Goal: Task Accomplishment & Management: Manage account settings

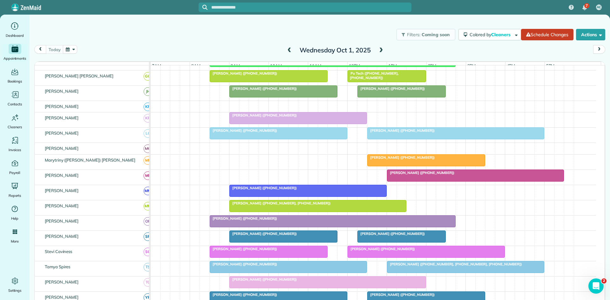
scroll to position [212, 0]
click at [398, 181] on div at bounding box center [475, 175] width 176 height 11
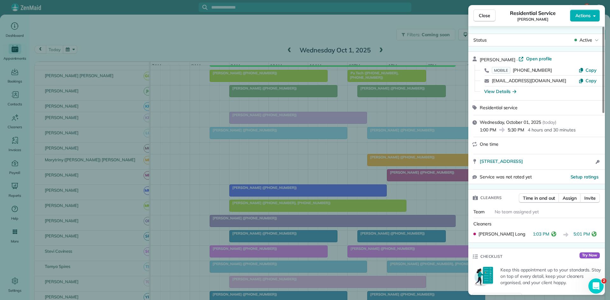
click at [252, 170] on div "Close Residential Service Stephanie Castillo Actions Status Active Stephanie Ca…" at bounding box center [305, 150] width 610 height 300
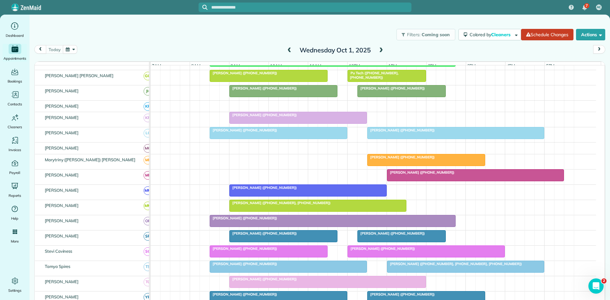
scroll to position [301, 0]
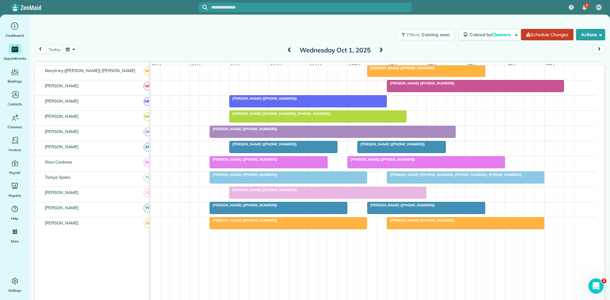
click at [417, 182] on div at bounding box center [465, 177] width 157 height 11
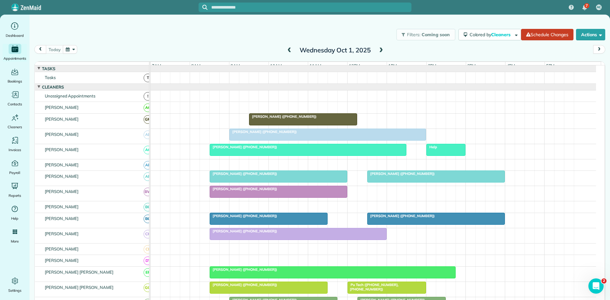
click at [377, 49] on span at bounding box center [380, 51] width 7 height 6
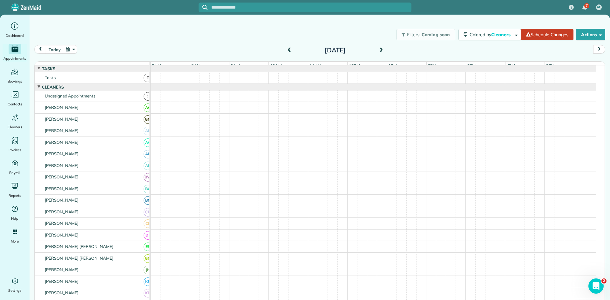
click at [377, 49] on span at bounding box center [380, 51] width 7 height 6
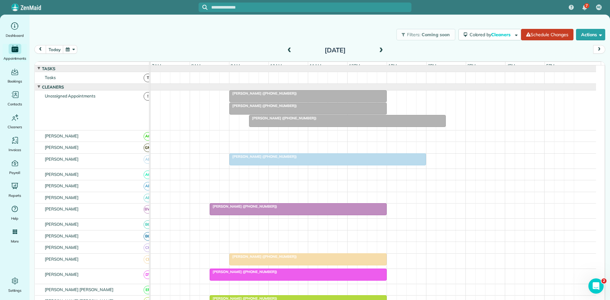
click at [263, 165] on div at bounding box center [328, 159] width 196 height 11
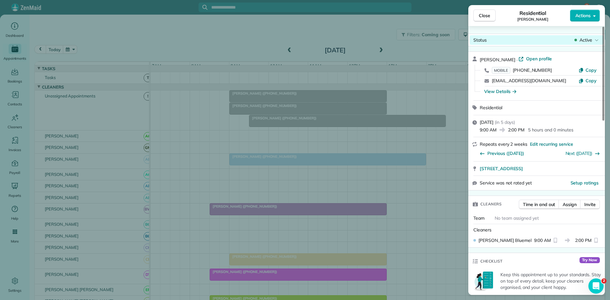
click at [584, 44] on body "7 AC Dashboard Appointments Bookings Contacts Cleaners Invoices Payroll Reports…" at bounding box center [305, 150] width 610 height 300
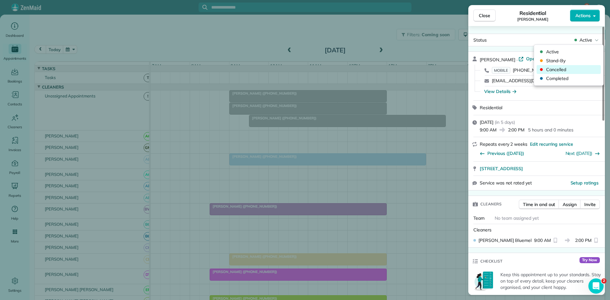
click at [567, 68] on span "Cancelled" at bounding box center [572, 69] width 53 height 6
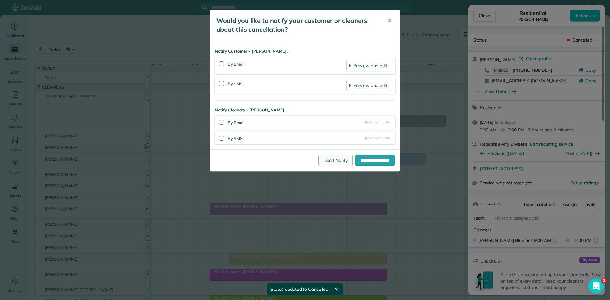
drag, startPoint x: 330, startPoint y: 158, endPoint x: 335, endPoint y: 158, distance: 4.8
click at [330, 158] on link "Don't Notify" at bounding box center [335, 160] width 34 height 11
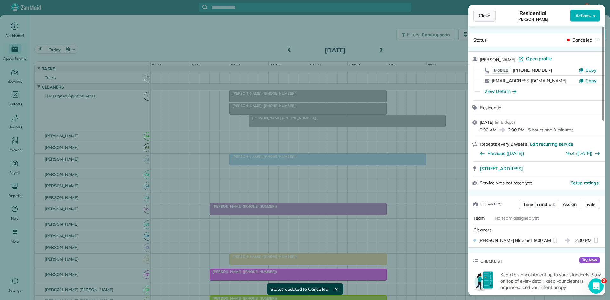
click at [484, 16] on span "Close" at bounding box center [483, 15] width 11 height 6
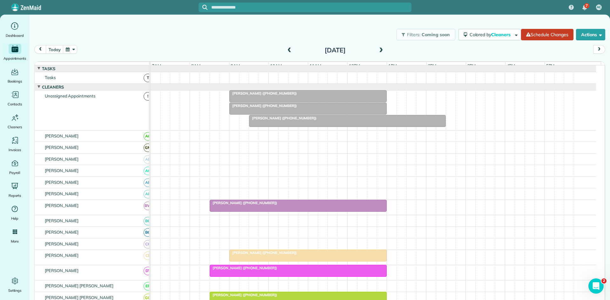
scroll to position [106, 0]
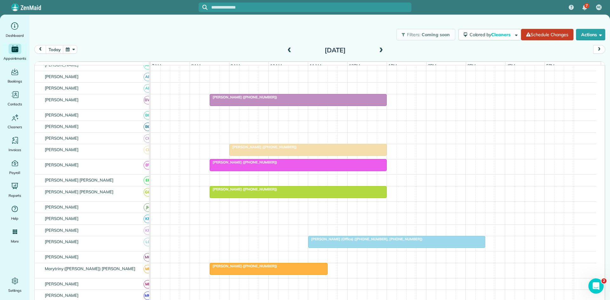
click at [250, 149] on span "[PERSON_NAME] ([PHONE_NUMBER])" at bounding box center [263, 147] width 68 height 4
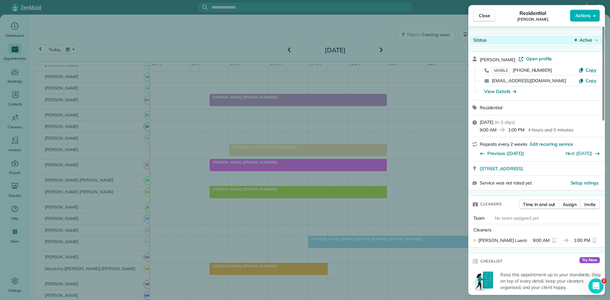
click at [587, 44] on body "7 AC Dashboard Appointments Bookings Contacts Cleaners Invoices Payroll Reports…" at bounding box center [305, 150] width 610 height 300
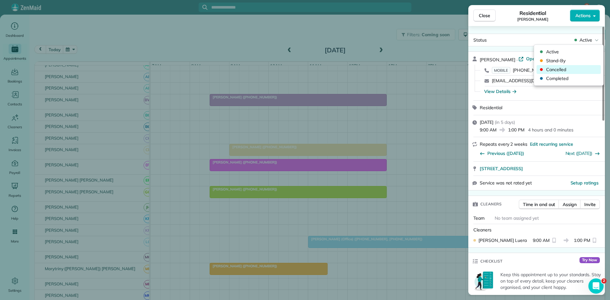
click at [566, 72] on span "Cancelled" at bounding box center [572, 69] width 53 height 6
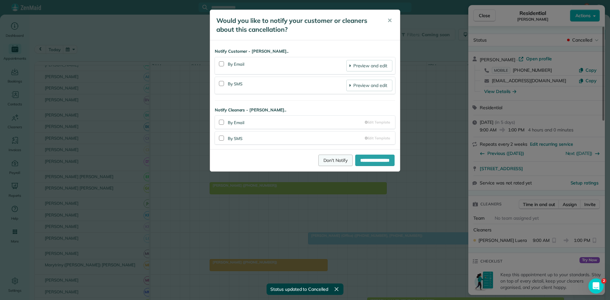
click at [318, 164] on link "Don't Notify" at bounding box center [335, 160] width 34 height 11
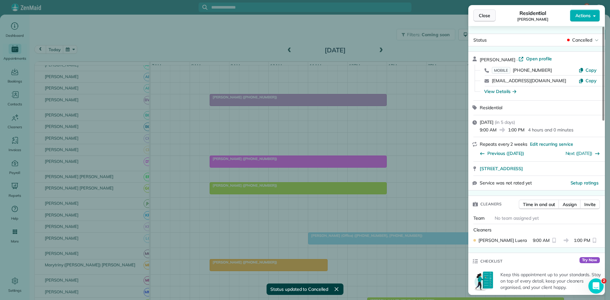
click at [478, 17] on button "Close" at bounding box center [484, 16] width 22 height 12
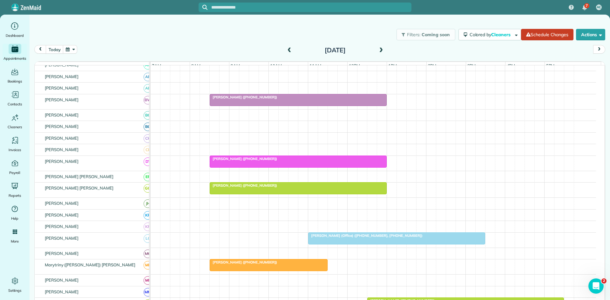
click at [251, 188] on span "[PERSON_NAME] ([PHONE_NUMBER])" at bounding box center [243, 185] width 68 height 4
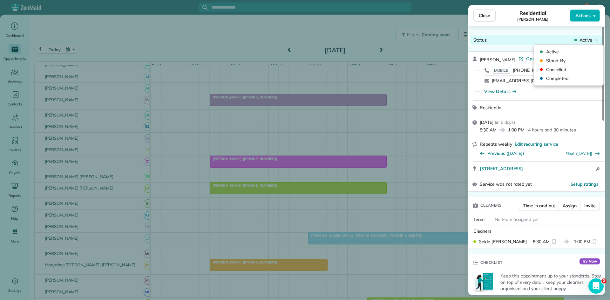
click at [588, 39] on span "Active" at bounding box center [585, 40] width 13 height 6
click at [573, 67] on span "Cancelled" at bounding box center [572, 69] width 53 height 6
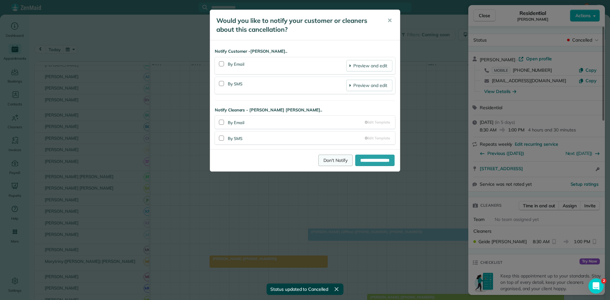
click at [329, 162] on link "Don't Notify" at bounding box center [335, 160] width 34 height 11
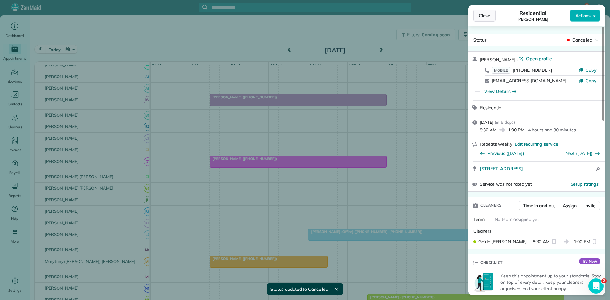
click at [488, 21] on button "Close" at bounding box center [484, 16] width 22 height 12
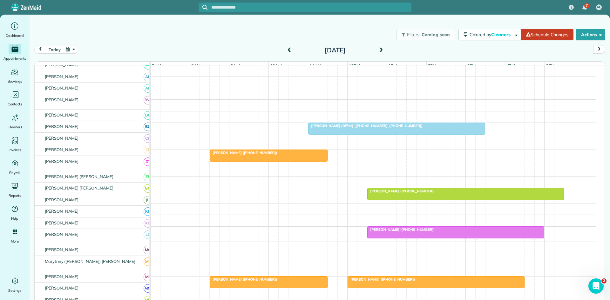
scroll to position [212, 0]
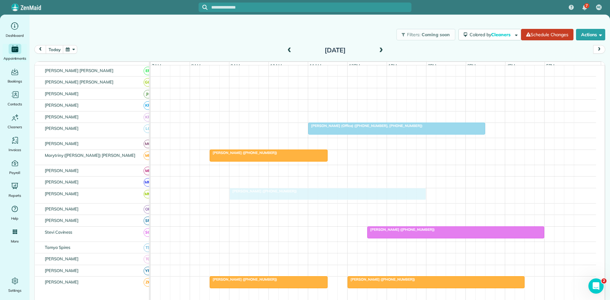
drag, startPoint x: 392, startPoint y: 197, endPoint x: 259, endPoint y: 198, distance: 133.3
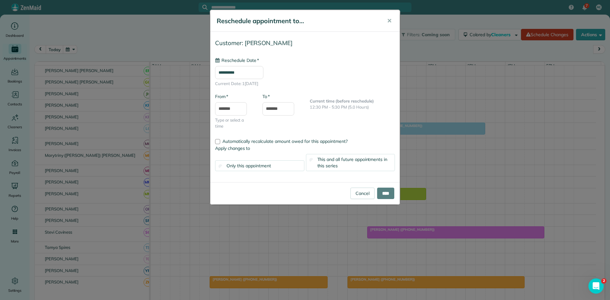
type input "**********"
click at [381, 194] on input "****" at bounding box center [385, 193] width 17 height 11
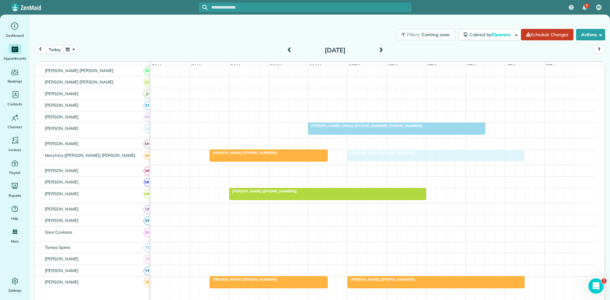
drag, startPoint x: 383, startPoint y: 234, endPoint x: 364, endPoint y: 158, distance: 78.2
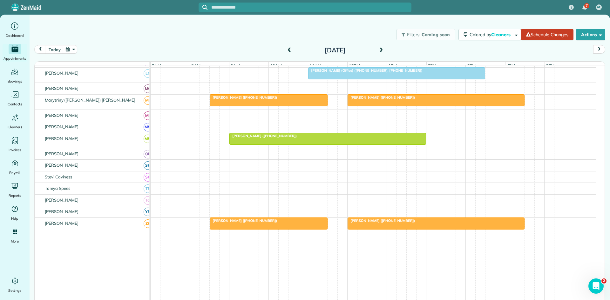
scroll to position [267, 0]
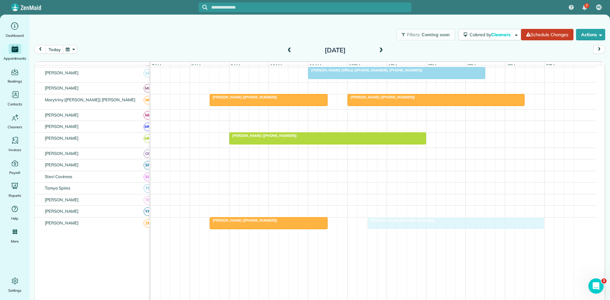
drag, startPoint x: 381, startPoint y: 230, endPoint x: 403, endPoint y: 232, distance: 21.7
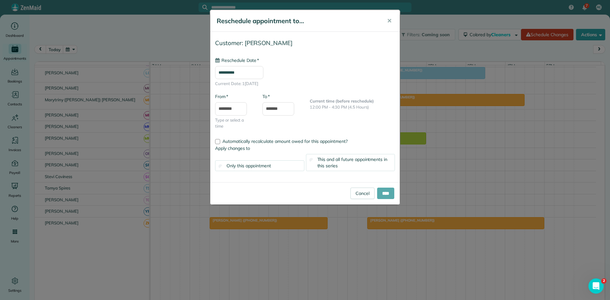
type input "**********"
click at [386, 194] on input "****" at bounding box center [385, 193] width 17 height 11
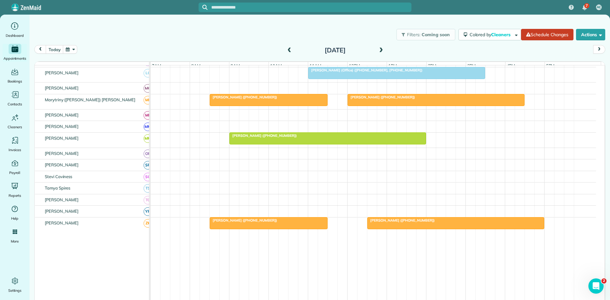
click at [239, 229] on div at bounding box center [268, 222] width 117 height 11
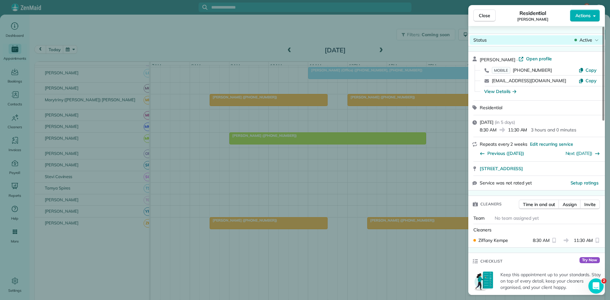
click at [579, 40] on span "Active" at bounding box center [585, 40] width 13 height 6
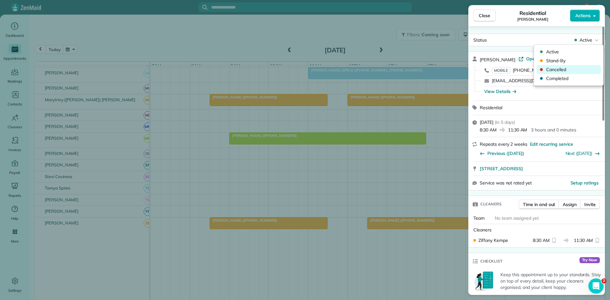
click at [572, 70] on span "Cancelled" at bounding box center [572, 69] width 53 height 6
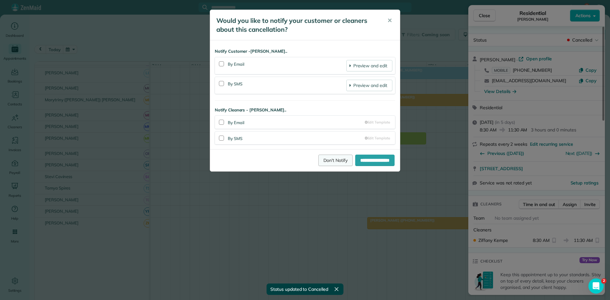
click at [335, 157] on link "Don't Notify" at bounding box center [335, 160] width 34 height 11
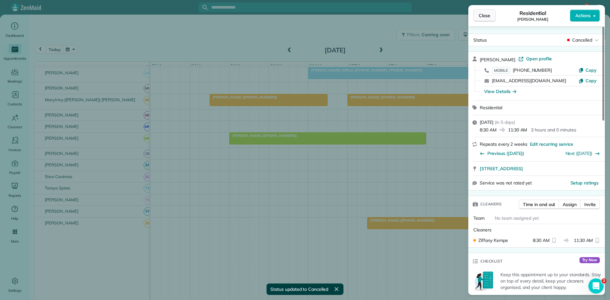
click at [480, 19] on button "Close" at bounding box center [484, 16] width 22 height 12
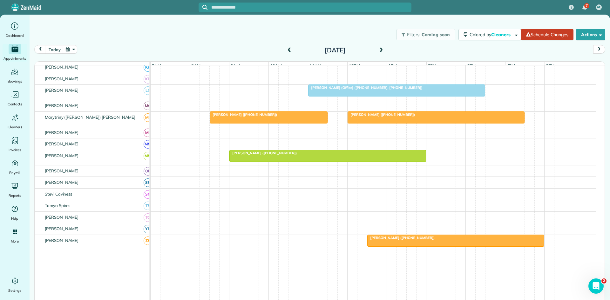
scroll to position [267, 0]
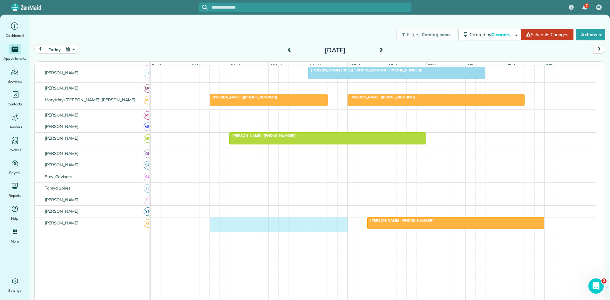
drag, startPoint x: 215, startPoint y: 228, endPoint x: 341, endPoint y: 231, distance: 125.8
click at [341, 231] on div "[PERSON_NAME] ([PHONE_NUMBER])" at bounding box center [372, 224] width 445 height 15
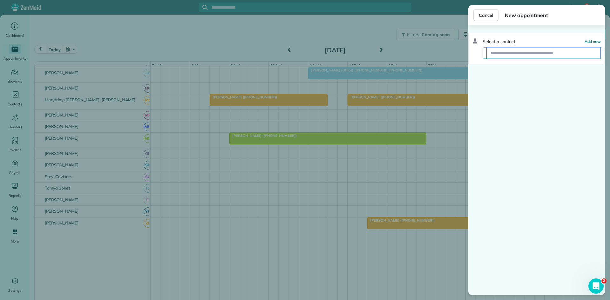
click at [530, 51] on input "text" at bounding box center [543, 52] width 114 height 11
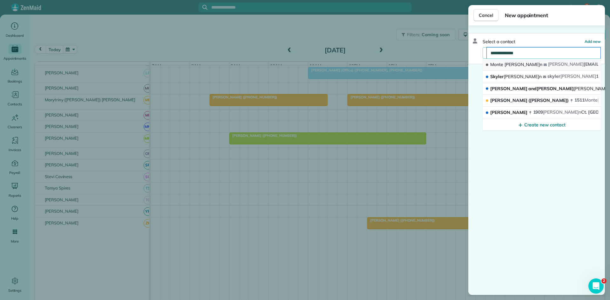
type input "**********"
click at [523, 61] on button "[PERSON_NAME]n [EMAIL_ADDRESS][DOMAIN_NAME]" at bounding box center [541, 65] width 118 height 12
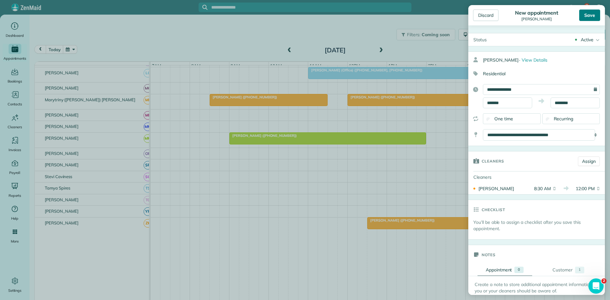
click at [592, 12] on div "Save" at bounding box center [589, 15] width 21 height 11
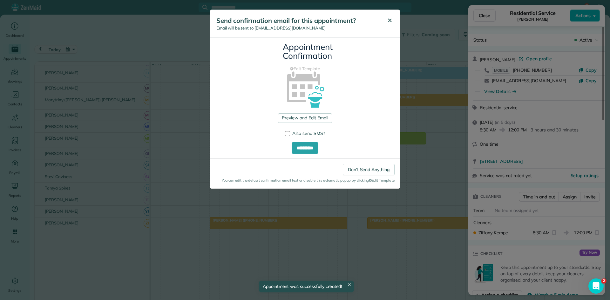
click at [384, 20] on button "✕" at bounding box center [389, 20] width 14 height 15
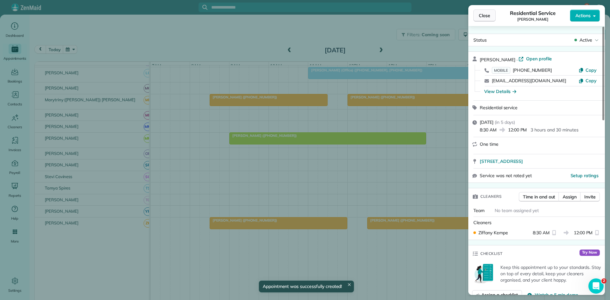
click at [483, 19] on button "Close" at bounding box center [484, 16] width 22 height 12
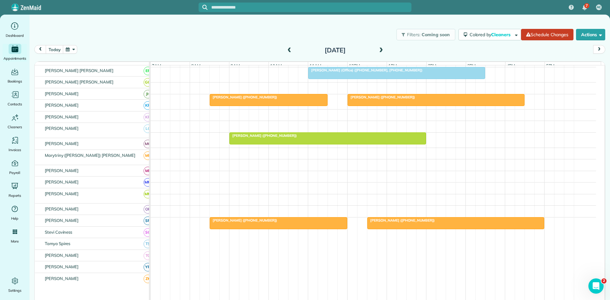
scroll to position [267, 0]
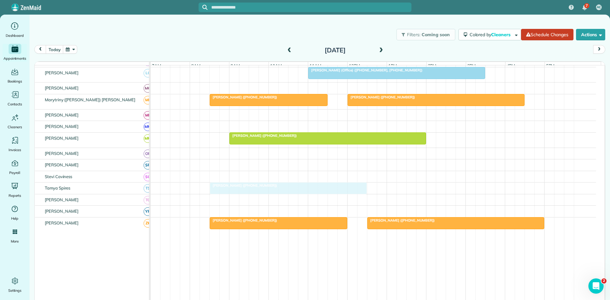
drag, startPoint x: 263, startPoint y: 97, endPoint x: 247, endPoint y: 194, distance: 99.0
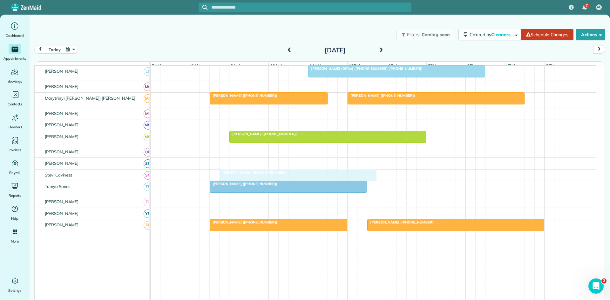
scroll to position [258, 0]
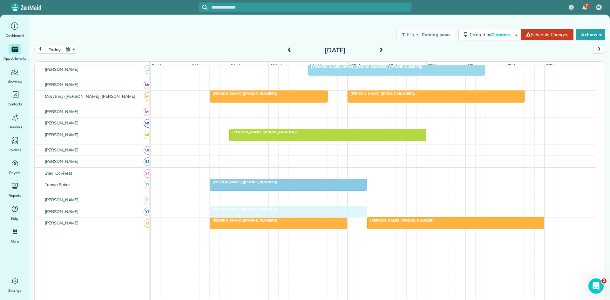
drag, startPoint x: 302, startPoint y: 98, endPoint x: 281, endPoint y: 215, distance: 119.1
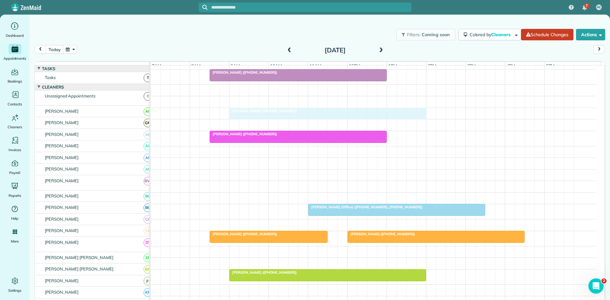
scroll to position [106, 0]
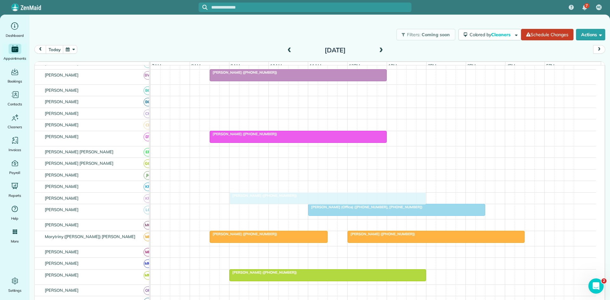
drag, startPoint x: 295, startPoint y: 105, endPoint x: 271, endPoint y: 204, distance: 101.6
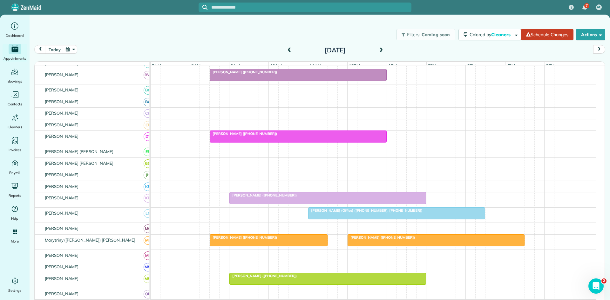
scroll to position [0, 0]
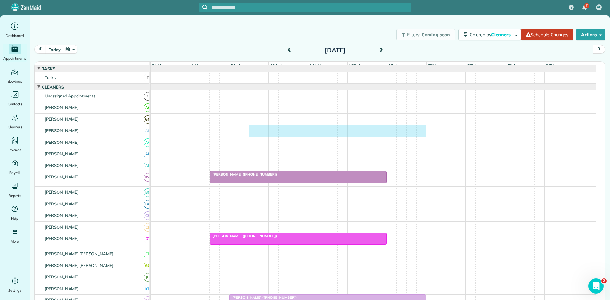
drag, startPoint x: 251, startPoint y: 135, endPoint x: 422, endPoint y: 137, distance: 170.2
click at [422, 137] on div at bounding box center [372, 130] width 445 height 11
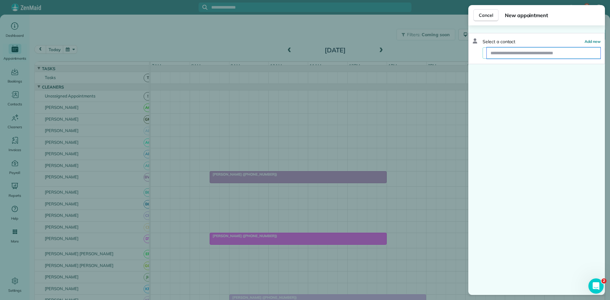
click at [539, 55] on input "text" at bounding box center [543, 52] width 114 height 11
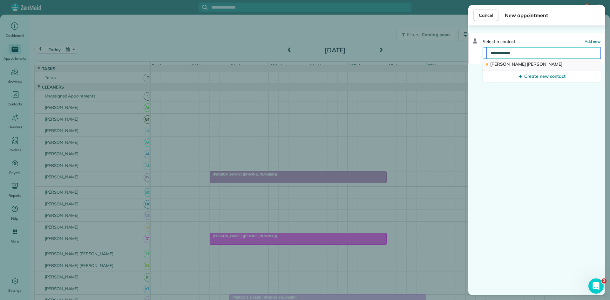
type input "**********"
click at [540, 60] on button "[PERSON_NAME]" at bounding box center [541, 65] width 118 height 12
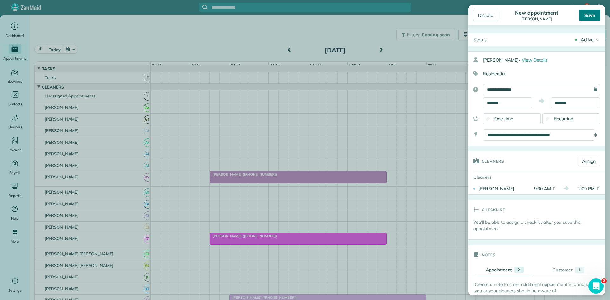
click at [596, 15] on div "Save" at bounding box center [589, 15] width 21 height 11
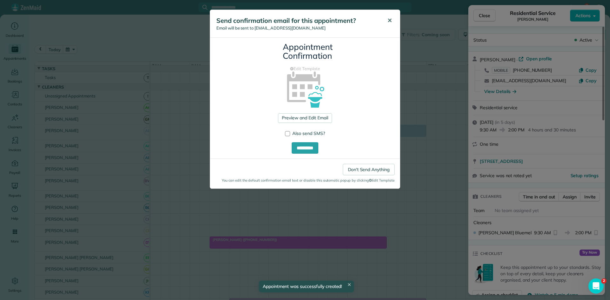
click at [389, 23] on span "✕" at bounding box center [389, 20] width 5 height 7
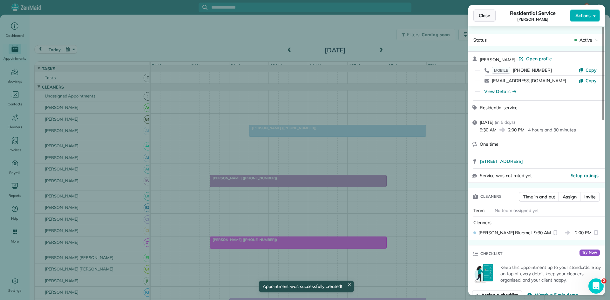
click at [483, 20] on button "Close" at bounding box center [484, 16] width 22 height 12
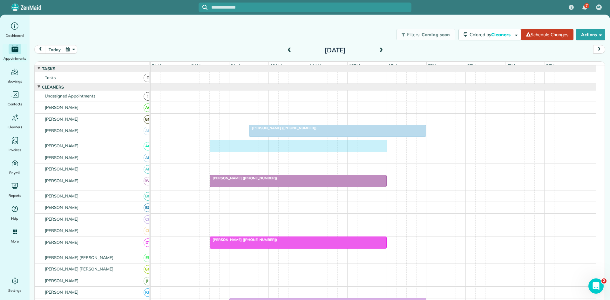
drag, startPoint x: 214, startPoint y: 150, endPoint x: 383, endPoint y: 154, distance: 168.6
click at [383, 152] on div at bounding box center [372, 145] width 445 height 11
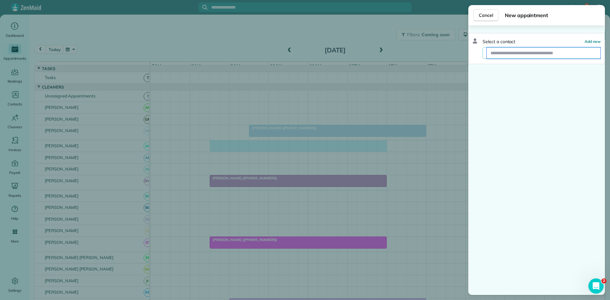
click at [564, 54] on input "text" at bounding box center [543, 52] width 114 height 11
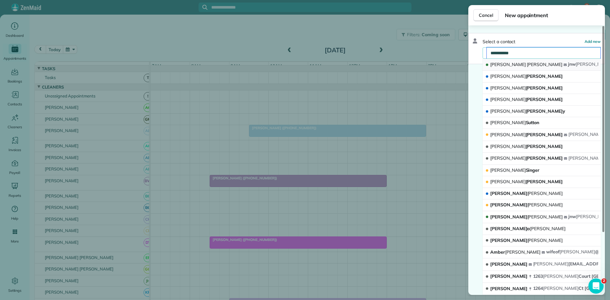
type input "**********"
click at [526, 65] on span "[PERSON_NAME]" at bounding box center [544, 65] width 36 height 6
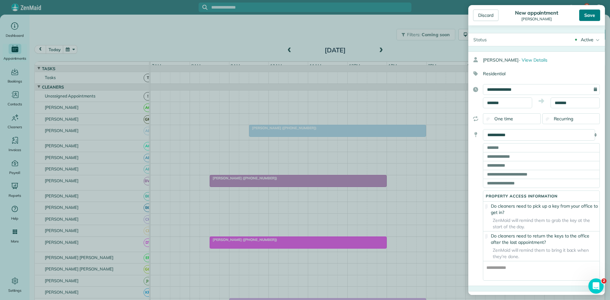
click at [591, 13] on div "Save" at bounding box center [589, 15] width 21 height 11
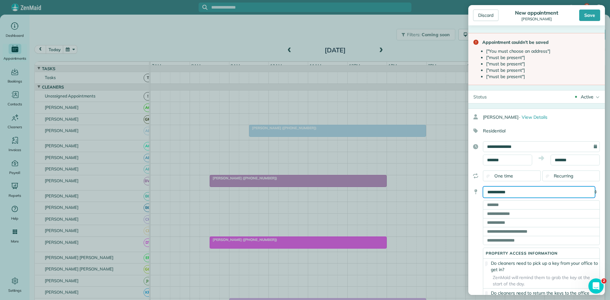
click at [514, 194] on select "**********" at bounding box center [539, 191] width 112 height 11
select select "******"
click at [483, 186] on select "**********" at bounding box center [539, 191] width 112 height 11
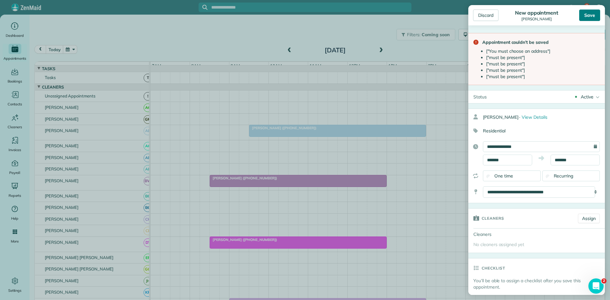
click at [588, 14] on div "Save" at bounding box center [589, 15] width 21 height 11
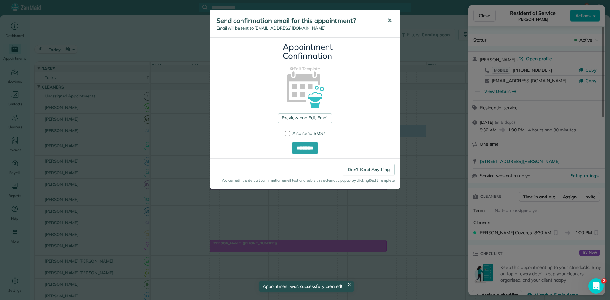
click at [390, 18] on span "✕" at bounding box center [389, 20] width 5 height 7
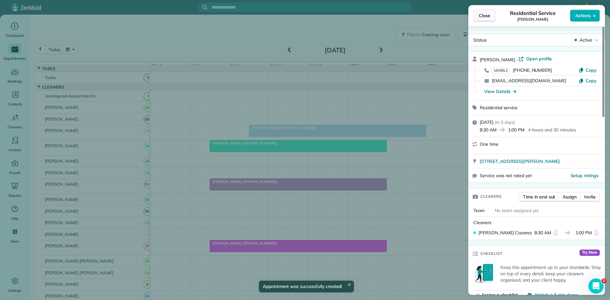
click at [483, 21] on button "Close" at bounding box center [484, 16] width 22 height 12
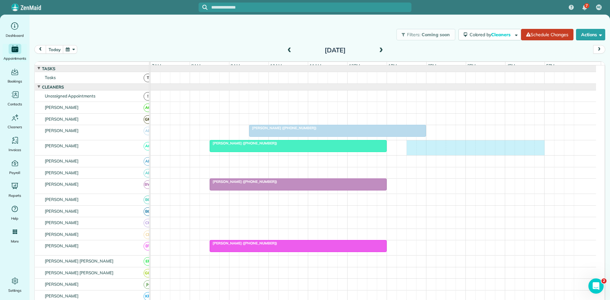
drag, startPoint x: 410, startPoint y: 151, endPoint x: 533, endPoint y: 155, distance: 122.9
click at [540, 155] on div "[PERSON_NAME] ([PHONE_NUMBER])" at bounding box center [372, 147] width 445 height 15
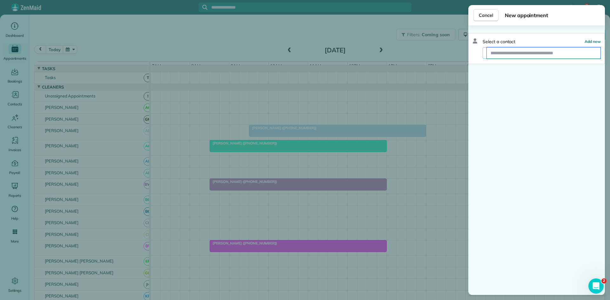
click at [505, 53] on input "text" at bounding box center [543, 52] width 114 height 11
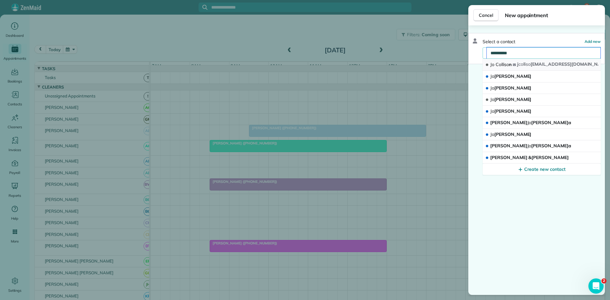
type input "**********"
click at [515, 65] on button "[PERSON_NAME] n j colliso [EMAIL_ADDRESS][DOMAIN_NAME]" at bounding box center [541, 65] width 118 height 12
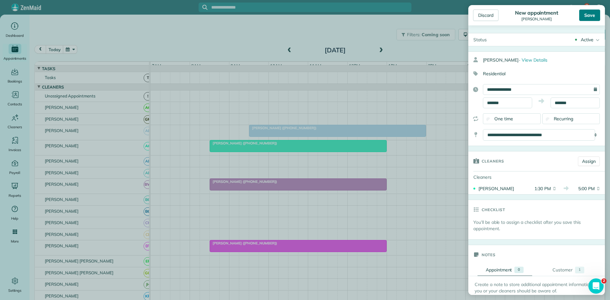
click at [589, 18] on div "Save" at bounding box center [589, 15] width 21 height 11
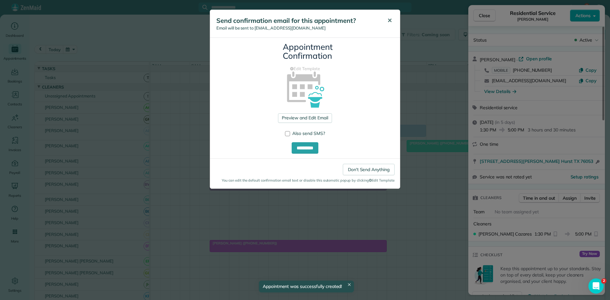
click at [387, 21] on span "✕" at bounding box center [389, 20] width 5 height 7
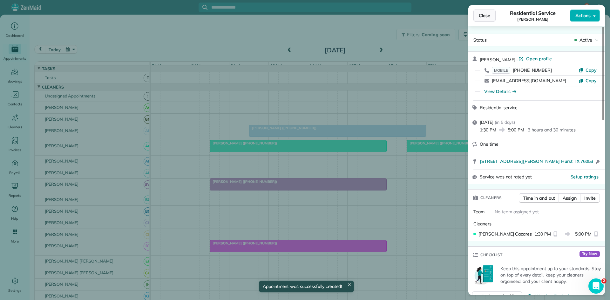
click at [483, 15] on span "Close" at bounding box center [483, 15] width 11 height 6
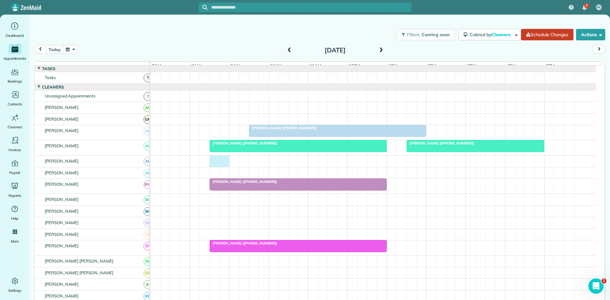
drag, startPoint x: 211, startPoint y: 165, endPoint x: 220, endPoint y: 164, distance: 8.9
click at [220, 164] on div at bounding box center [372, 161] width 445 height 11
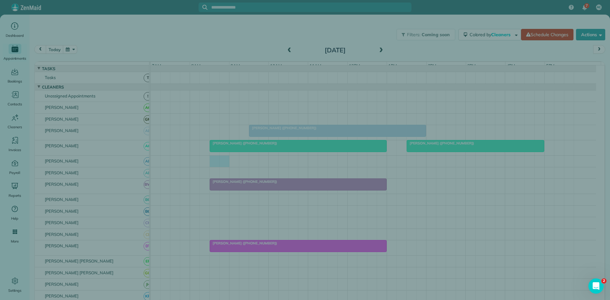
click at [242, 171] on div "Cancel New appointment Select a contact Add new" at bounding box center [305, 150] width 610 height 300
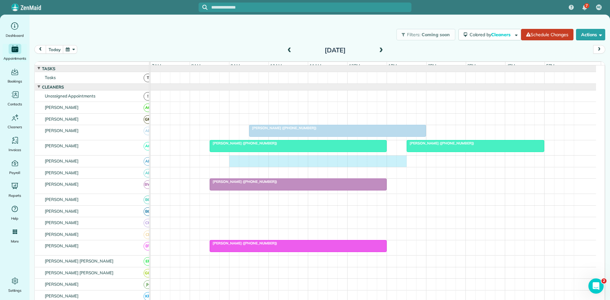
drag, startPoint x: 232, startPoint y: 164, endPoint x: 396, endPoint y: 166, distance: 163.8
click at [400, 166] on div at bounding box center [372, 161] width 445 height 11
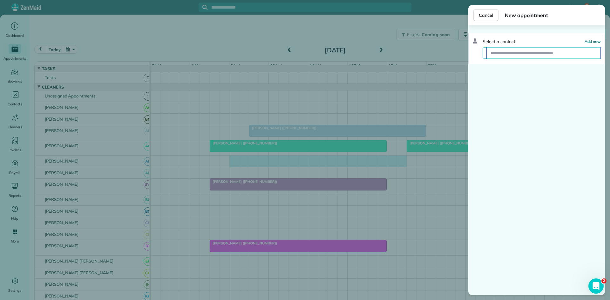
click at [565, 53] on input "text" at bounding box center [543, 52] width 114 height 11
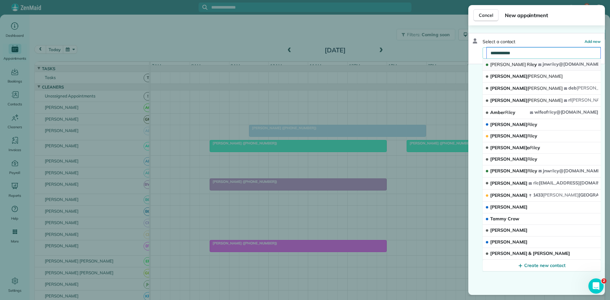
type input "**********"
click at [542, 64] on button "[PERSON_NAME] y jnw rile y@[DOMAIN_NAME]" at bounding box center [541, 65] width 118 height 12
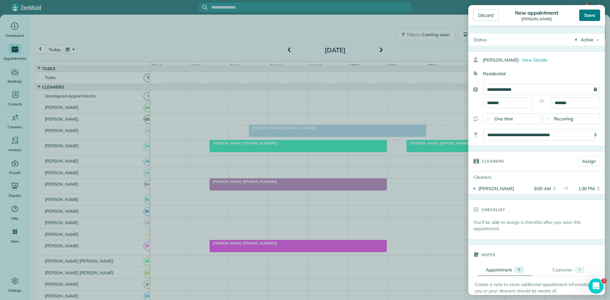
click at [594, 17] on div "Save" at bounding box center [589, 15] width 21 height 11
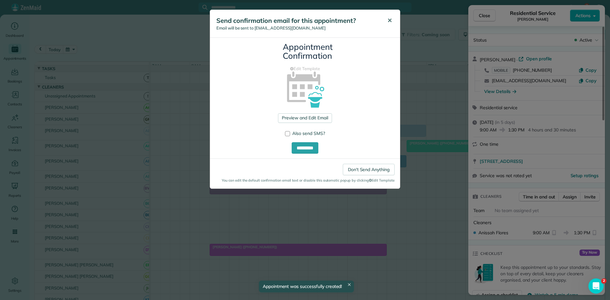
click at [383, 20] on button "✕" at bounding box center [389, 20] width 14 height 15
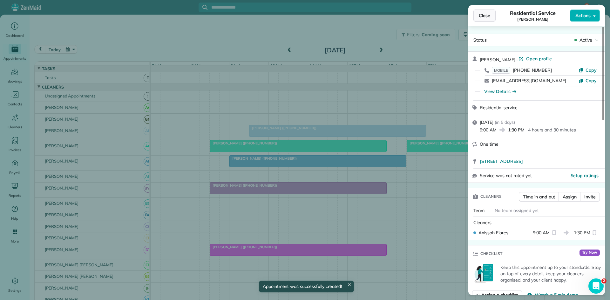
click at [489, 16] on span "Close" at bounding box center [483, 15] width 11 height 6
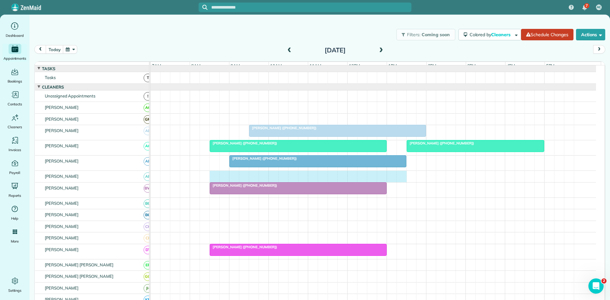
drag, startPoint x: 214, startPoint y: 179, endPoint x: 398, endPoint y: 181, distance: 183.8
click at [398, 181] on div at bounding box center [372, 176] width 445 height 11
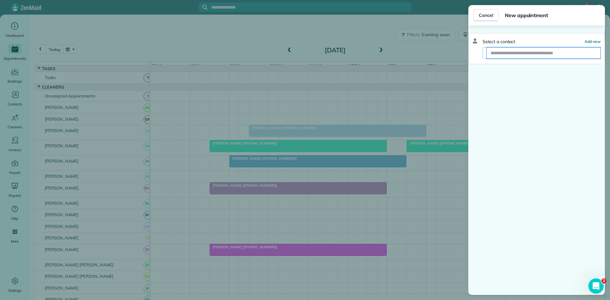
click at [503, 48] on input "text" at bounding box center [543, 52] width 114 height 11
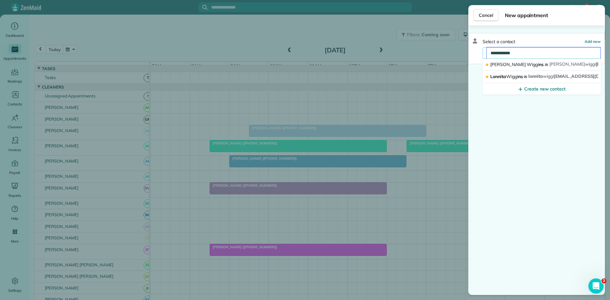
type input "**********"
click at [520, 60] on button "[PERSON_NAME] ns [PERSON_NAME] wiggi [EMAIL_ADDRESS][DOMAIN_NAME]" at bounding box center [541, 65] width 118 height 12
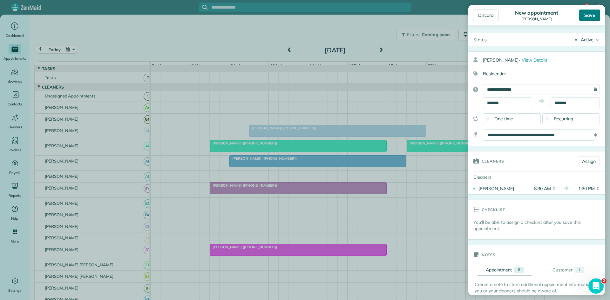
click at [590, 17] on div "Save" at bounding box center [589, 15] width 21 height 11
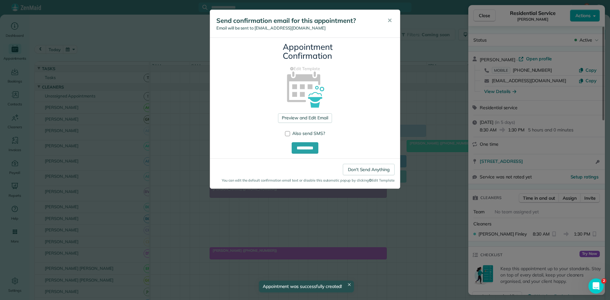
click at [388, 23] on span "✕" at bounding box center [389, 20] width 5 height 7
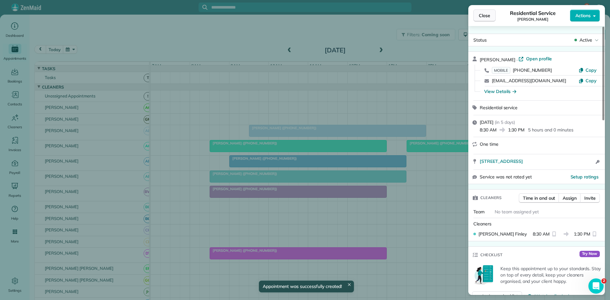
click at [486, 14] on span "Close" at bounding box center [483, 15] width 11 height 6
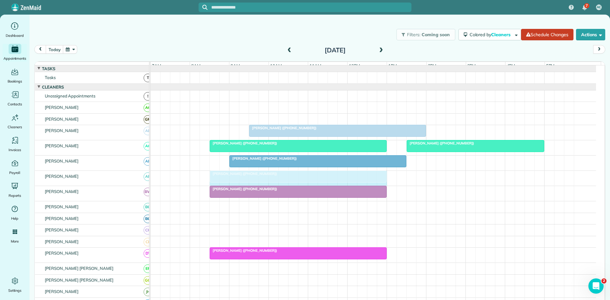
drag, startPoint x: 403, startPoint y: 177, endPoint x: 381, endPoint y: 178, distance: 22.6
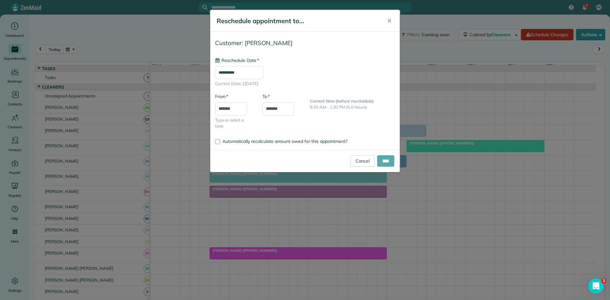
type input "**********"
click at [389, 163] on input "****" at bounding box center [385, 160] width 17 height 11
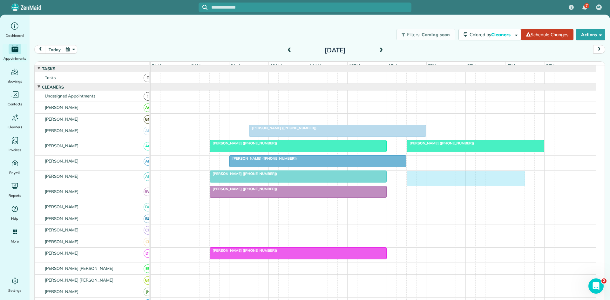
drag, startPoint x: 406, startPoint y: 181, endPoint x: 514, endPoint y: 183, distance: 107.9
click at [516, 183] on div "[PERSON_NAME] ([PHONE_NUMBER])" at bounding box center [372, 178] width 445 height 15
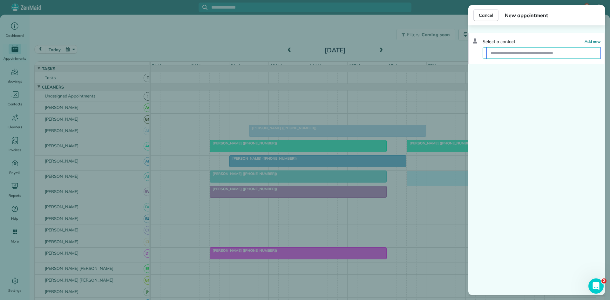
click at [520, 52] on input "text" at bounding box center [543, 52] width 114 height 11
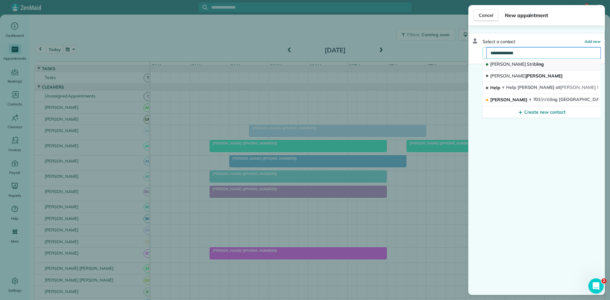
type input "**********"
click at [517, 67] on span "[PERSON_NAME] ing" at bounding box center [517, 64] width 54 height 6
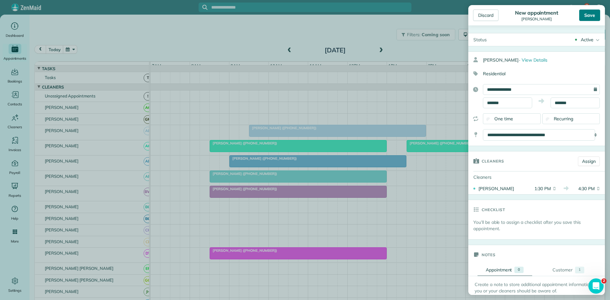
click at [587, 14] on div "Save" at bounding box center [589, 15] width 21 height 11
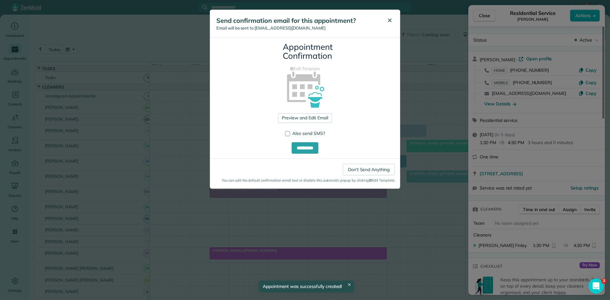
click at [386, 17] on button "✕" at bounding box center [389, 20] width 14 height 15
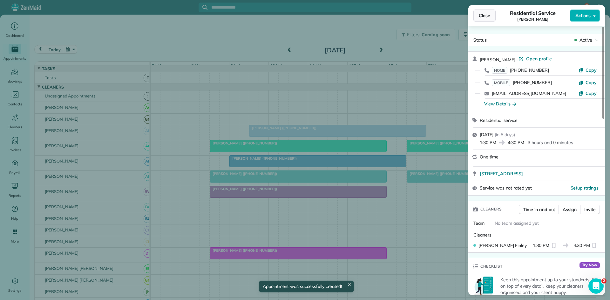
click at [482, 13] on span "Close" at bounding box center [483, 15] width 11 height 6
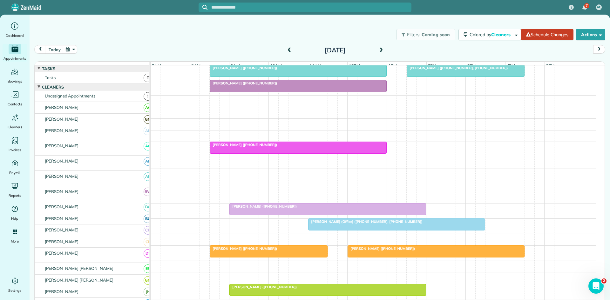
scroll to position [106, 0]
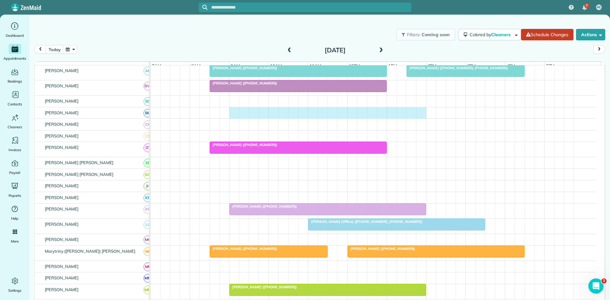
drag, startPoint x: 231, startPoint y: 116, endPoint x: 419, endPoint y: 118, distance: 187.6
click at [419, 118] on div at bounding box center [372, 112] width 445 height 11
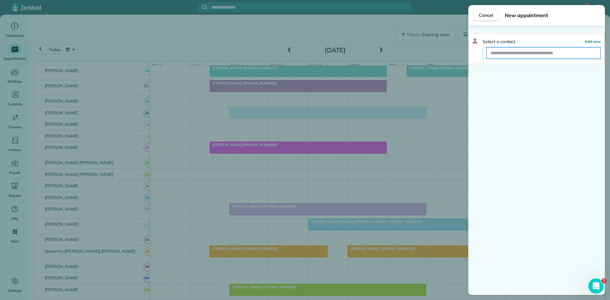
click at [570, 52] on input "text" at bounding box center [543, 52] width 114 height 11
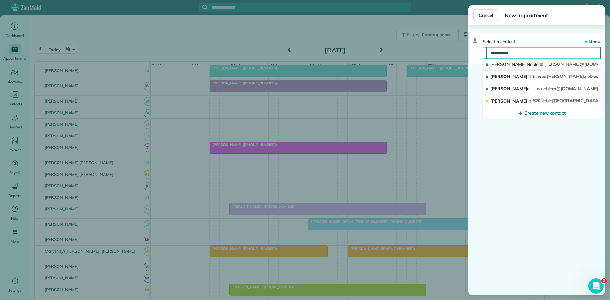
type input "**********"
click at [519, 65] on button "[PERSON_NAME] [PERSON_NAME] @[DOMAIN_NAME]" at bounding box center [541, 65] width 118 height 12
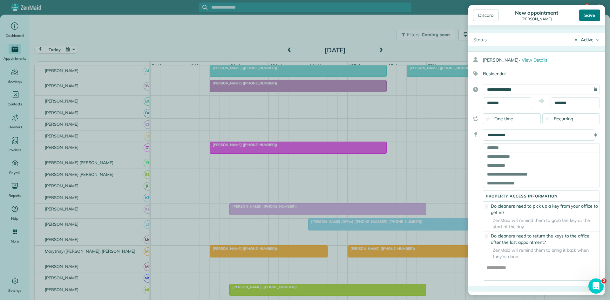
click at [590, 19] on div "Save" at bounding box center [589, 15] width 21 height 11
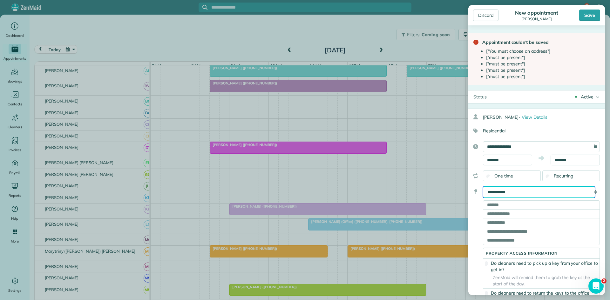
click at [516, 191] on select "**********" at bounding box center [539, 191] width 112 height 11
select select "*****"
click at [483, 186] on select "**********" at bounding box center [539, 191] width 112 height 11
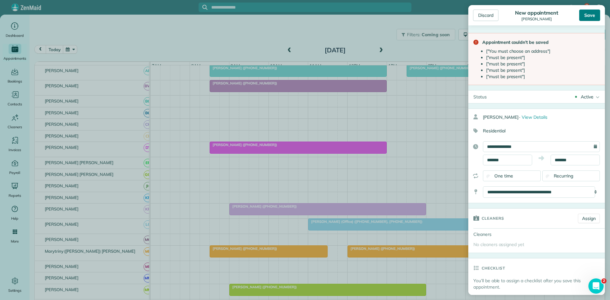
click at [591, 17] on div "Save" at bounding box center [589, 15] width 21 height 11
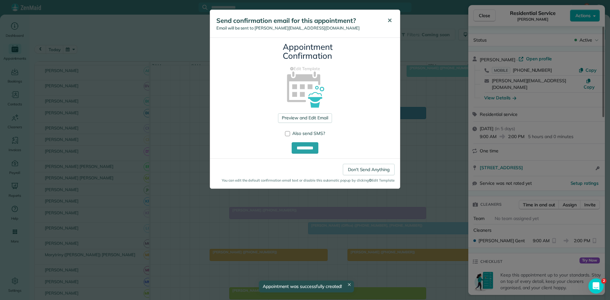
click at [386, 24] on button "✕" at bounding box center [389, 20] width 14 height 15
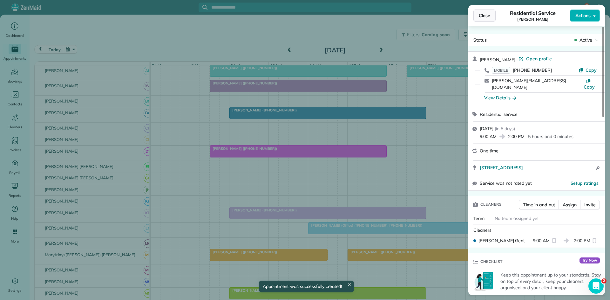
click at [492, 15] on button "Close" at bounding box center [484, 16] width 22 height 12
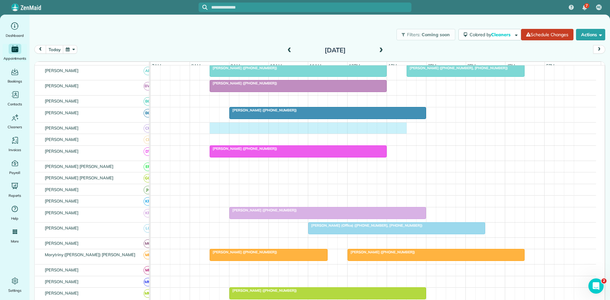
drag, startPoint x: 214, startPoint y: 135, endPoint x: 401, endPoint y: 137, distance: 187.0
click at [401, 134] on div at bounding box center [372, 128] width 445 height 11
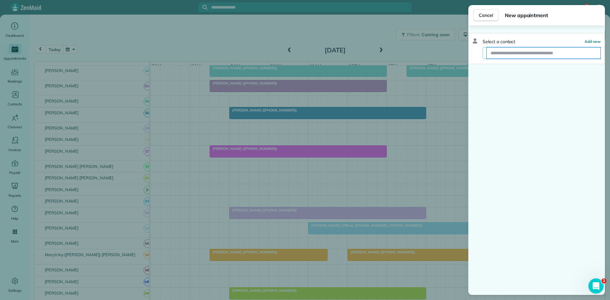
click at [513, 51] on input "text" at bounding box center [543, 52] width 114 height 11
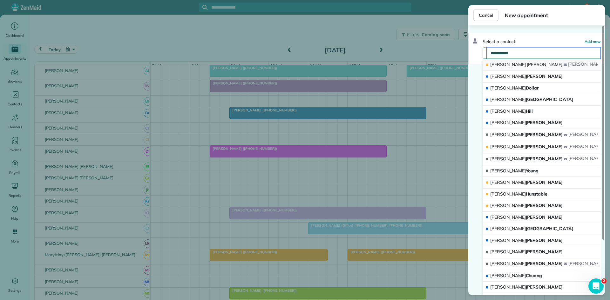
type input "**********"
click at [517, 65] on div "[PERSON_NAME]" at bounding box center [524, 64] width 78 height 7
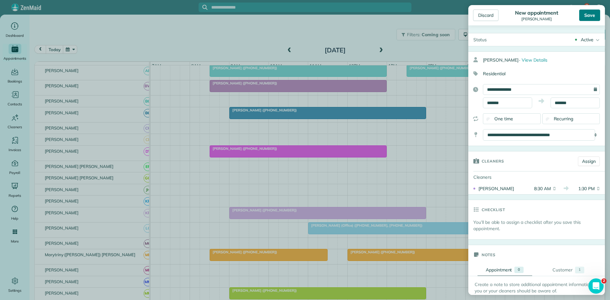
click at [587, 15] on div "Save" at bounding box center [589, 15] width 21 height 11
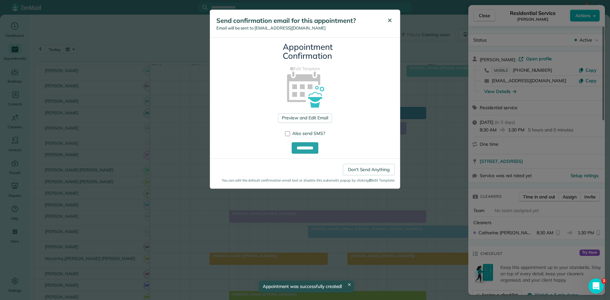
click at [386, 22] on button "✕" at bounding box center [389, 20] width 14 height 15
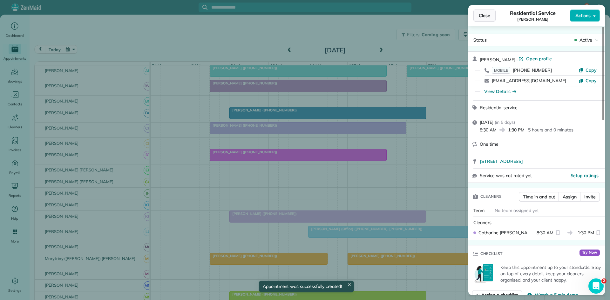
click at [486, 18] on span "Close" at bounding box center [483, 15] width 11 height 6
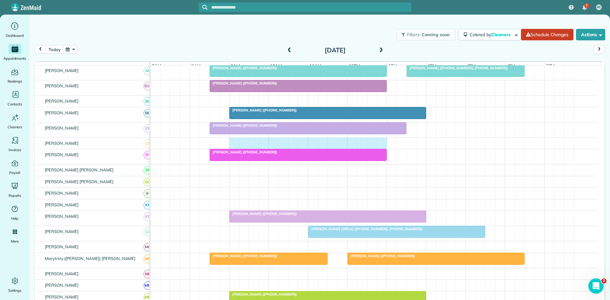
drag, startPoint x: 233, startPoint y: 149, endPoint x: 381, endPoint y: 149, distance: 147.6
click at [381, 149] on div at bounding box center [372, 143] width 445 height 11
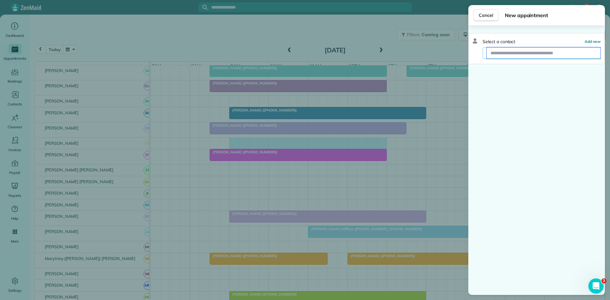
click at [526, 55] on input "text" at bounding box center [543, 52] width 114 height 11
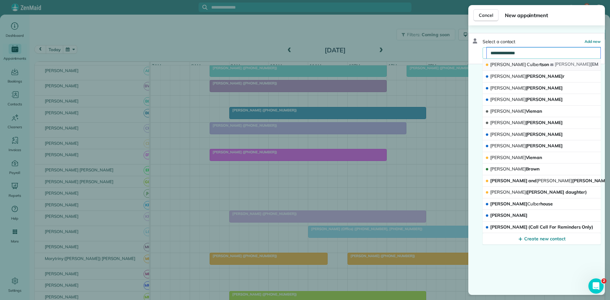
type input "**********"
click at [530, 62] on span "[PERSON_NAME] tson" at bounding box center [519, 65] width 59 height 6
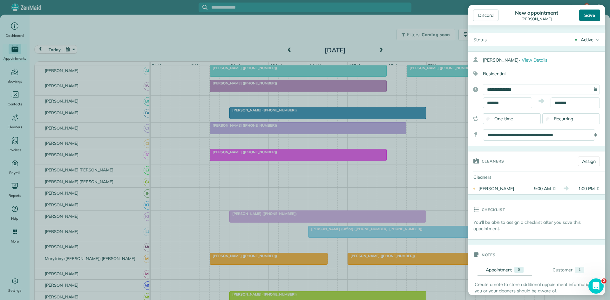
click at [591, 12] on div "Save" at bounding box center [589, 15] width 21 height 11
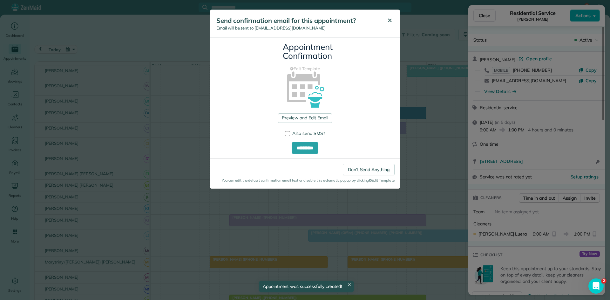
click at [393, 19] on button "✕" at bounding box center [389, 20] width 14 height 15
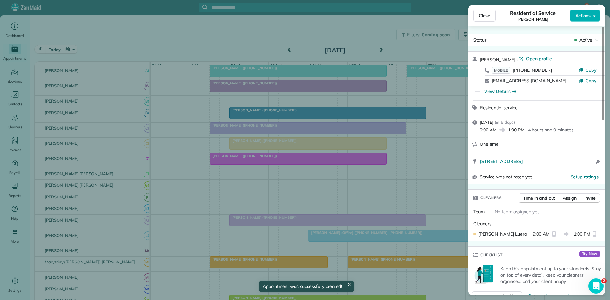
click at [483, 16] on span "Close" at bounding box center [483, 15] width 11 height 6
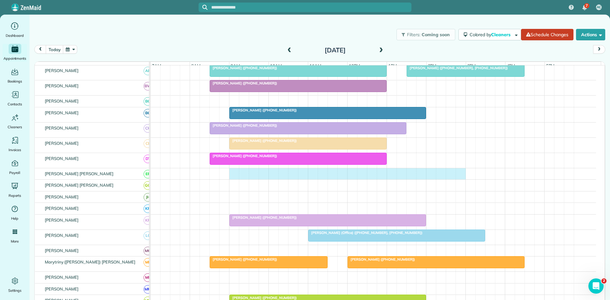
drag, startPoint x: 235, startPoint y: 182, endPoint x: 455, endPoint y: 176, distance: 220.7
click at [458, 176] on div at bounding box center [372, 173] width 445 height 11
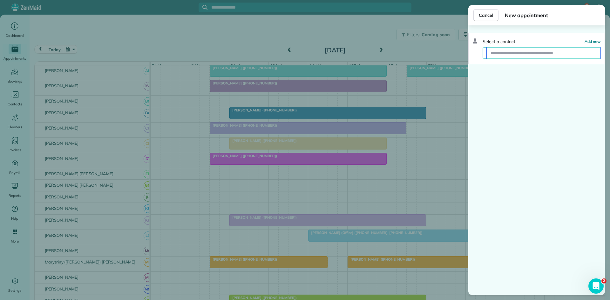
click at [528, 52] on input "text" at bounding box center [543, 52] width 114 height 11
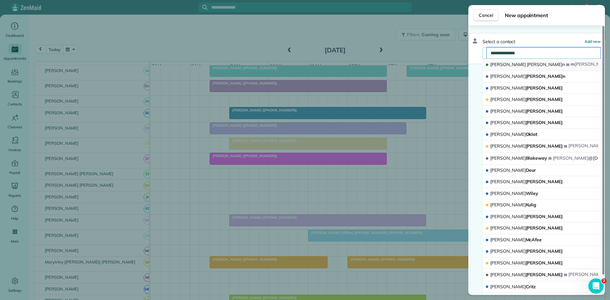
type input "**********"
click at [526, 67] on span "[PERSON_NAME]n" at bounding box center [545, 65] width 38 height 6
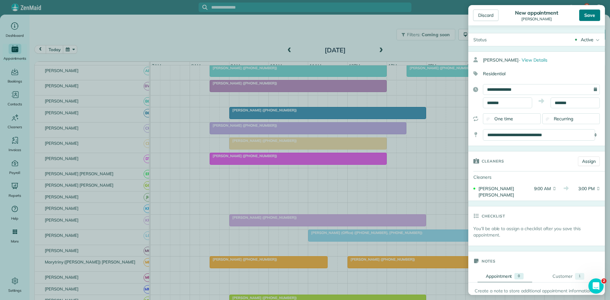
click at [590, 18] on div "Save" at bounding box center [589, 15] width 21 height 11
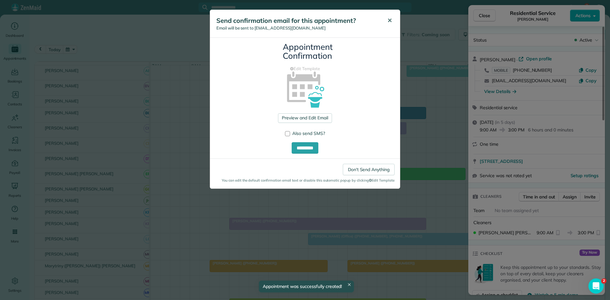
click at [389, 21] on span "✕" at bounding box center [389, 20] width 5 height 7
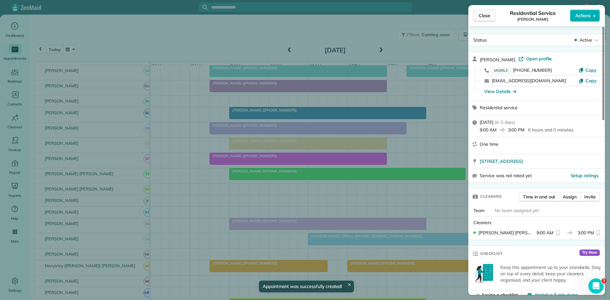
click at [481, 14] on span "Close" at bounding box center [483, 15] width 11 height 6
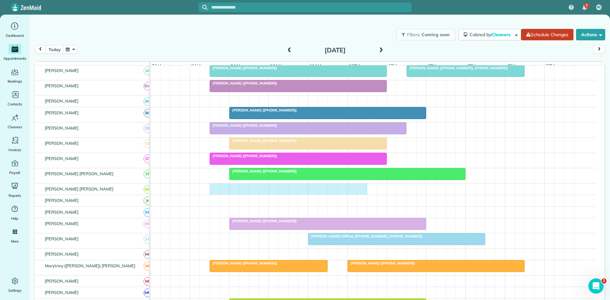
drag, startPoint x: 212, startPoint y: 195, endPoint x: 362, endPoint y: 194, distance: 149.5
click at [362, 194] on div at bounding box center [372, 188] width 445 height 11
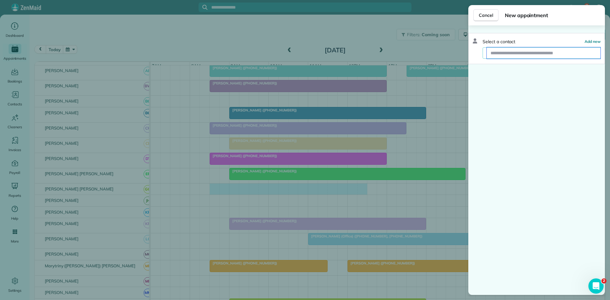
click at [526, 51] on input "text" at bounding box center [543, 52] width 114 height 11
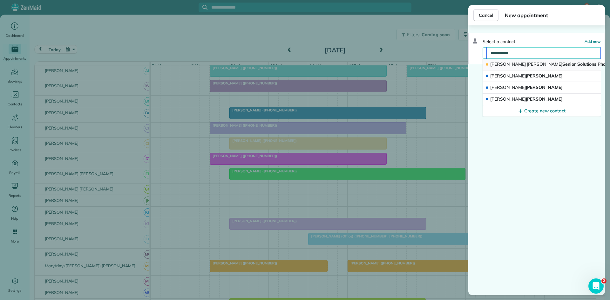
type input "**********"
click at [526, 65] on span "[PERSON_NAME]" at bounding box center [544, 64] width 36 height 6
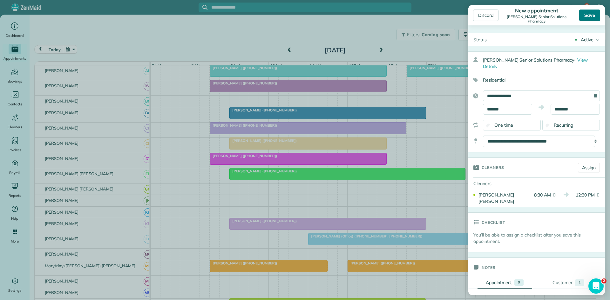
click at [581, 15] on div "Save" at bounding box center [589, 15] width 21 height 11
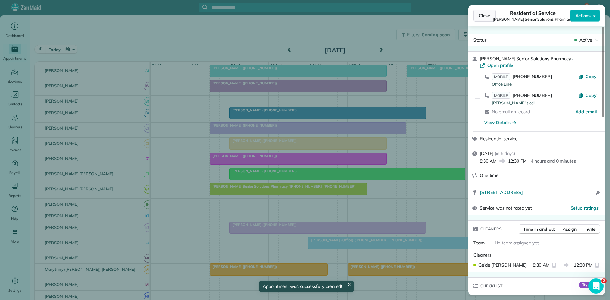
click at [484, 21] on button "Close" at bounding box center [484, 16] width 22 height 12
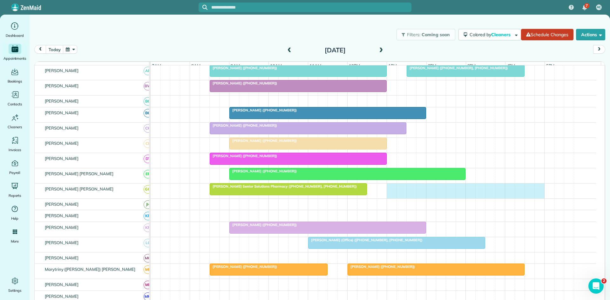
drag, startPoint x: 392, startPoint y: 194, endPoint x: 534, endPoint y: 193, distance: 141.3
click at [539, 193] on div "[PERSON_NAME] Senior Solutions Pharmacy ([PHONE_NUMBER], [PHONE_NUMBER])" at bounding box center [372, 190] width 445 height 15
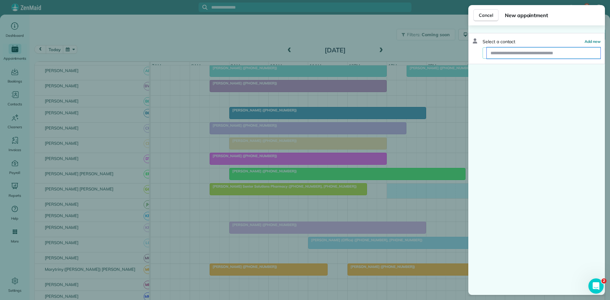
click at [524, 51] on input "text" at bounding box center [543, 52] width 114 height 11
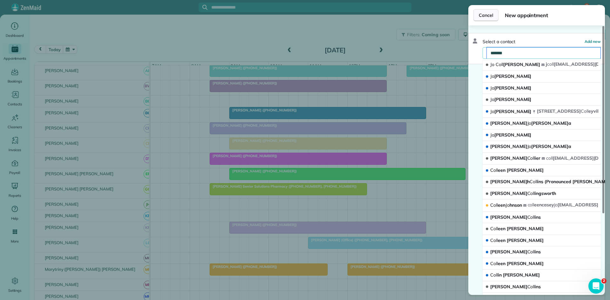
type input "*******"
click at [484, 16] on span "Cancel" at bounding box center [485, 15] width 14 height 6
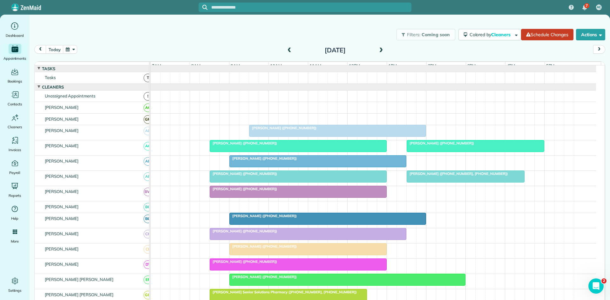
click at [429, 152] on div at bounding box center [475, 145] width 137 height 11
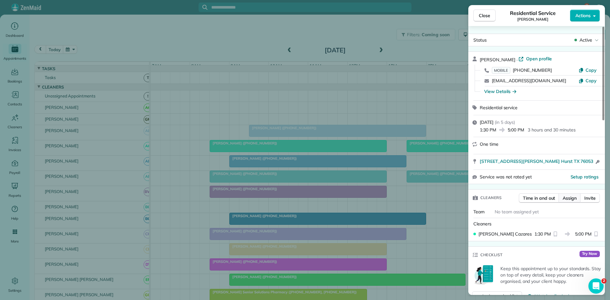
click at [571, 202] on button "Assign" at bounding box center [569, 198] width 22 height 10
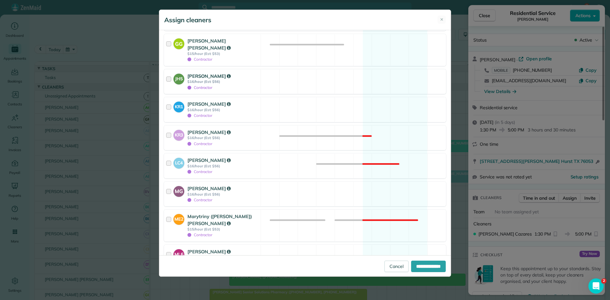
scroll to position [423, 0]
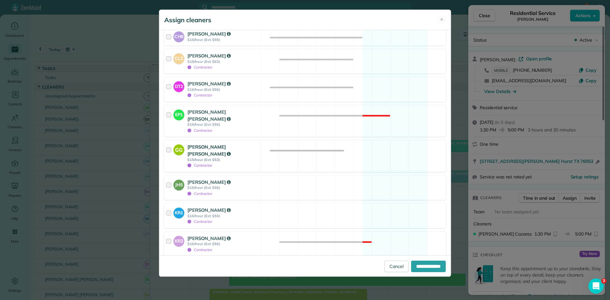
click at [223, 146] on div "[PERSON_NAME] [PERSON_NAME] $15/hour (Est: $53) Contractor" at bounding box center [222, 155] width 71 height 25
click at [411, 269] on input "**********" at bounding box center [428, 266] width 35 height 11
type input "**********"
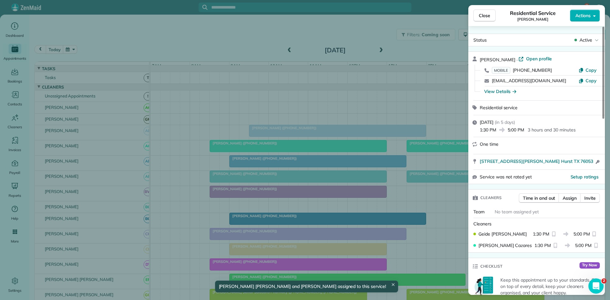
click at [483, 18] on span "Close" at bounding box center [483, 15] width 11 height 6
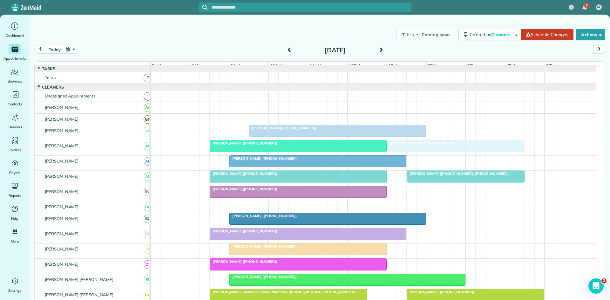
drag, startPoint x: 433, startPoint y: 150, endPoint x: 414, endPoint y: 152, distance: 19.2
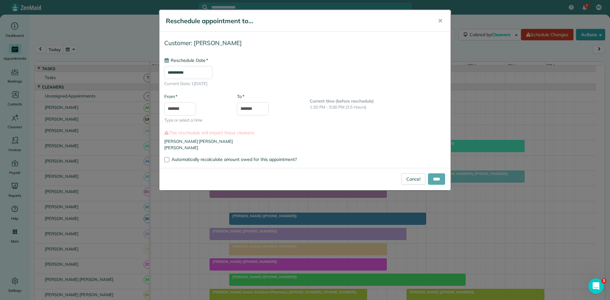
type input "**********"
click at [436, 181] on input "****" at bounding box center [436, 178] width 17 height 11
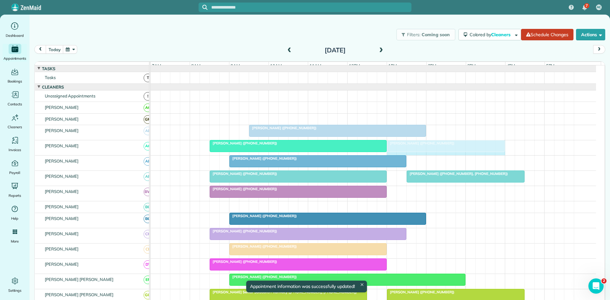
drag, startPoint x: 523, startPoint y: 150, endPoint x: 499, endPoint y: 150, distance: 23.5
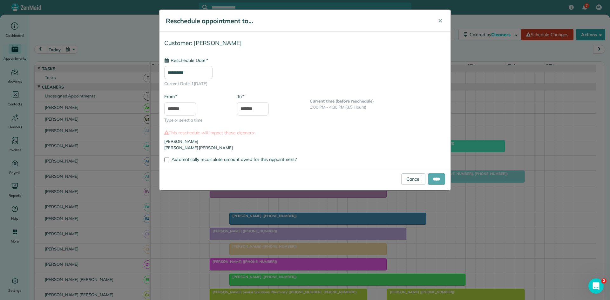
type input "**********"
click at [437, 179] on input "****" at bounding box center [436, 178] width 17 height 11
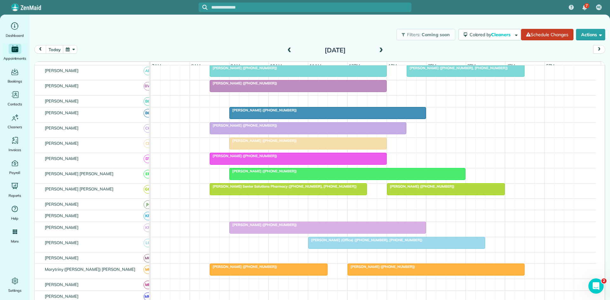
scroll to position [212, 0]
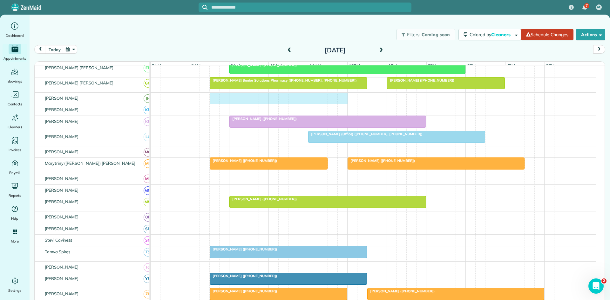
drag, startPoint x: 213, startPoint y: 103, endPoint x: 337, endPoint y: 106, distance: 123.8
click at [340, 104] on div at bounding box center [372, 98] width 445 height 11
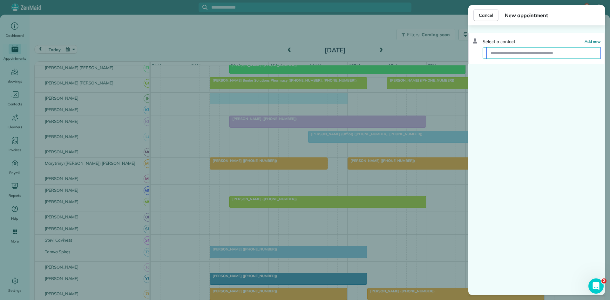
click at [555, 55] on input "text" at bounding box center [543, 52] width 114 height 11
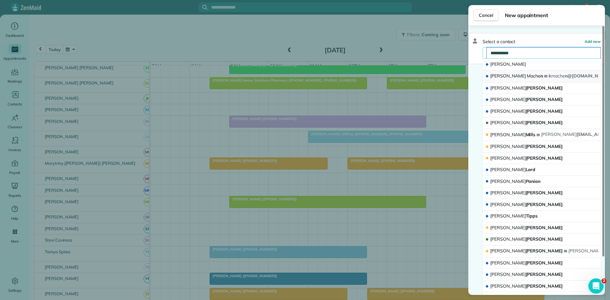
type input "**********"
click at [530, 73] on button "[PERSON_NAME] n k mache n@[DOMAIN_NAME]" at bounding box center [541, 76] width 118 height 12
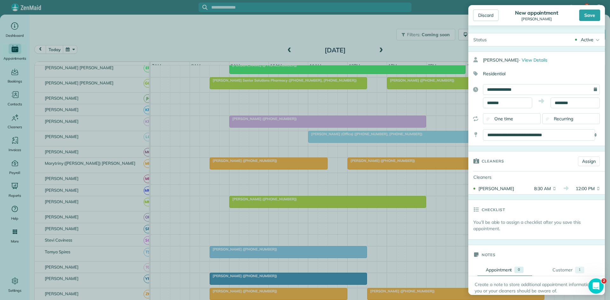
click at [587, 9] on div "Discard New appointment [PERSON_NAME] Save" at bounding box center [536, 15] width 137 height 20
click at [585, 13] on div "Save" at bounding box center [589, 15] width 21 height 11
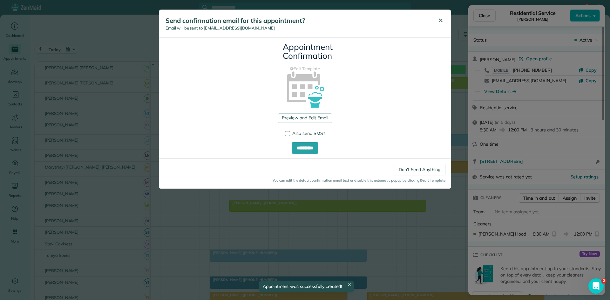
click at [443, 22] on button "✕" at bounding box center [440, 20] width 14 height 15
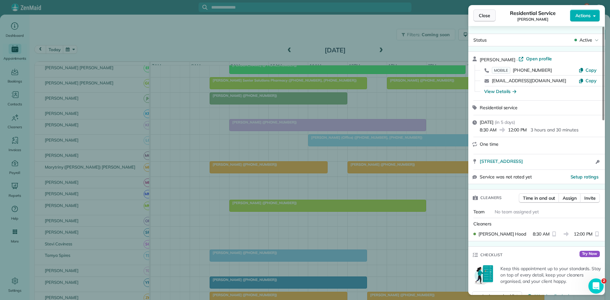
click at [484, 21] on button "Close" at bounding box center [484, 16] width 22 height 12
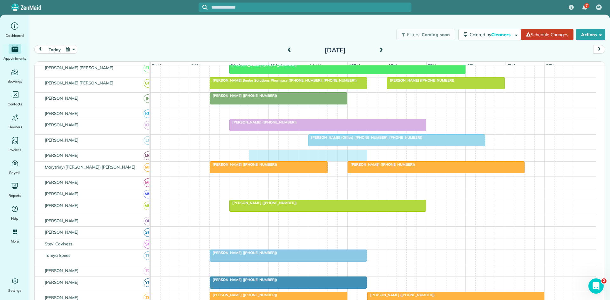
drag, startPoint x: 252, startPoint y: 158, endPoint x: 356, endPoint y: 161, distance: 104.2
click at [360, 161] on div at bounding box center [372, 155] width 445 height 11
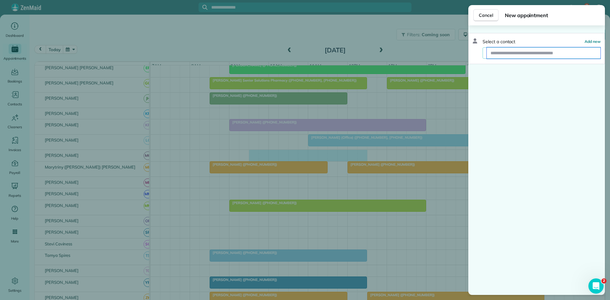
click at [530, 56] on input "text" at bounding box center [543, 52] width 114 height 11
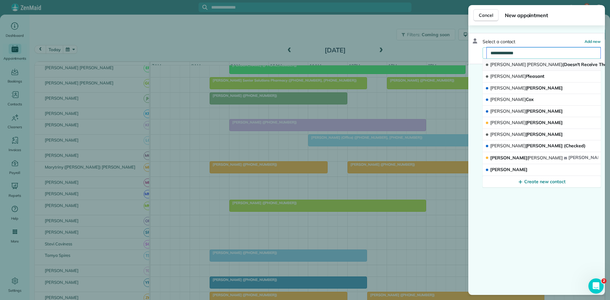
type input "**********"
click at [521, 64] on span "[PERSON_NAME] (Doesn't Receive The Emails - Call For Reminder 3 Days Ahead)" at bounding box center [594, 65] width 209 height 6
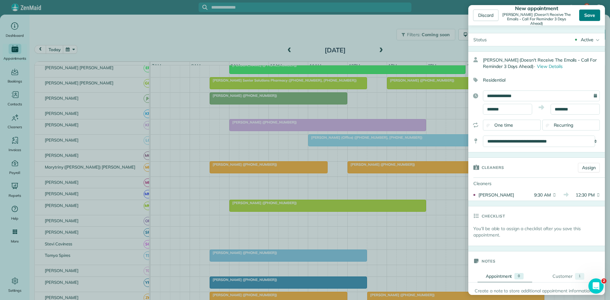
click at [583, 16] on div "Save" at bounding box center [589, 15] width 21 height 11
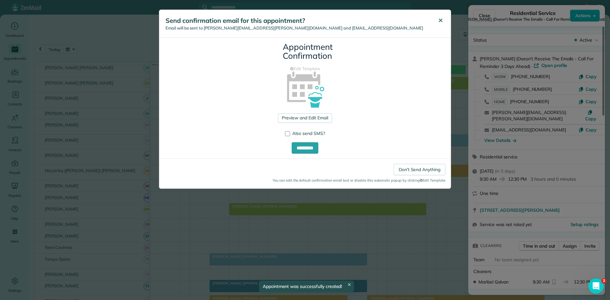
click at [441, 22] on span "✕" at bounding box center [440, 20] width 5 height 7
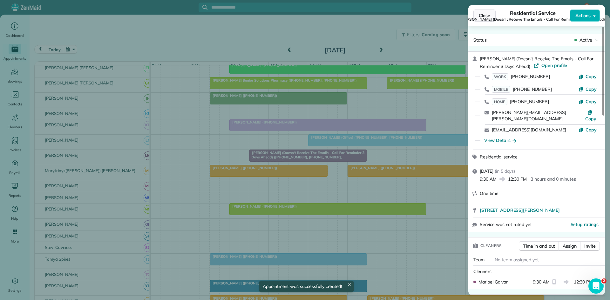
click at [480, 16] on span "Close" at bounding box center [483, 15] width 11 height 6
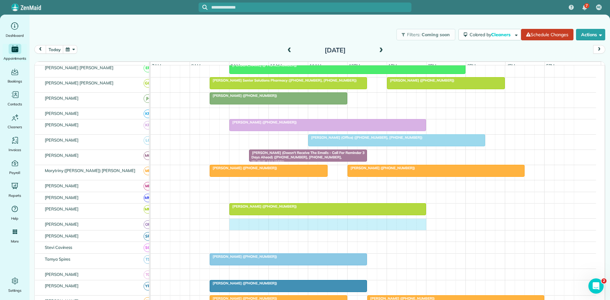
drag, startPoint x: 233, startPoint y: 232, endPoint x: 423, endPoint y: 228, distance: 189.2
click at [423, 228] on div at bounding box center [372, 224] width 445 height 11
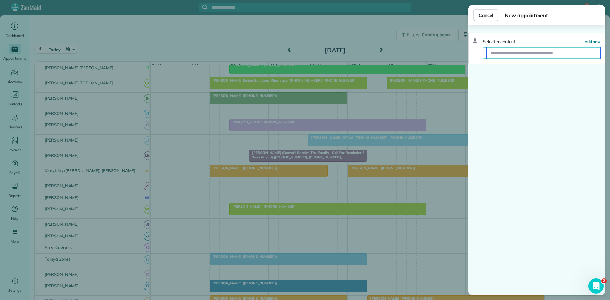
click at [538, 54] on input "text" at bounding box center [543, 52] width 114 height 11
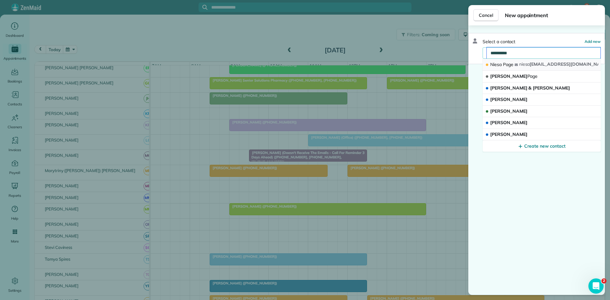
type input "**********"
click at [524, 66] on button "Niesa Page niesa [EMAIL_ADDRESS][DOMAIN_NAME]" at bounding box center [541, 65] width 118 height 12
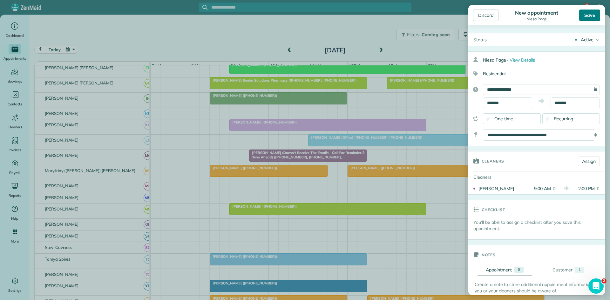
click at [587, 19] on div "Save" at bounding box center [589, 15] width 21 height 11
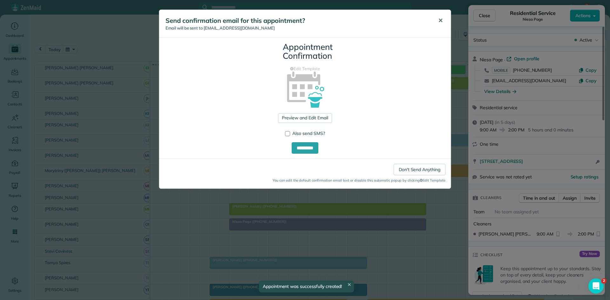
click at [443, 26] on button "✕" at bounding box center [440, 20] width 14 height 15
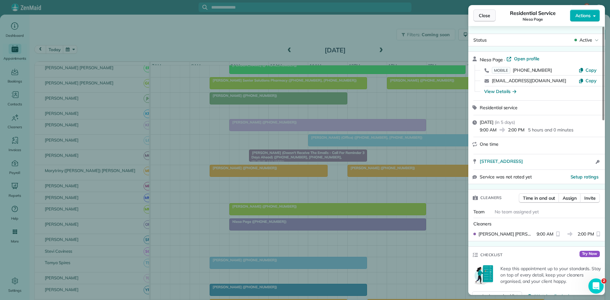
click at [490, 15] on button "Close" at bounding box center [484, 16] width 22 height 12
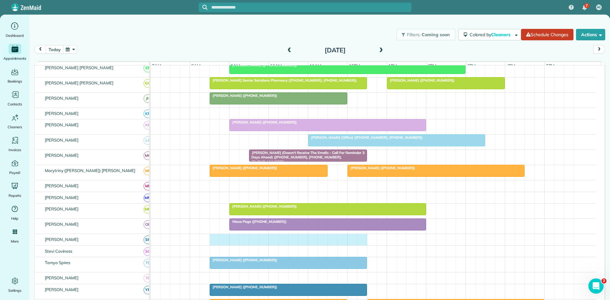
drag, startPoint x: 212, startPoint y: 247, endPoint x: 361, endPoint y: 246, distance: 149.2
click at [361, 245] on div at bounding box center [372, 239] width 445 height 11
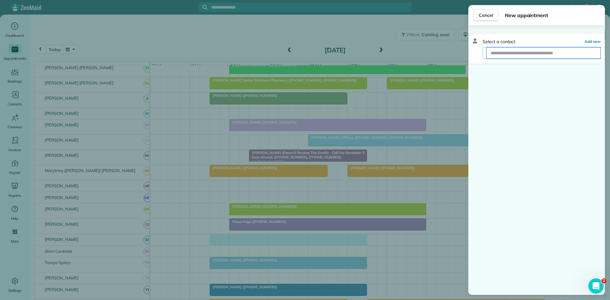
click at [559, 53] on input "text" at bounding box center [543, 52] width 114 height 11
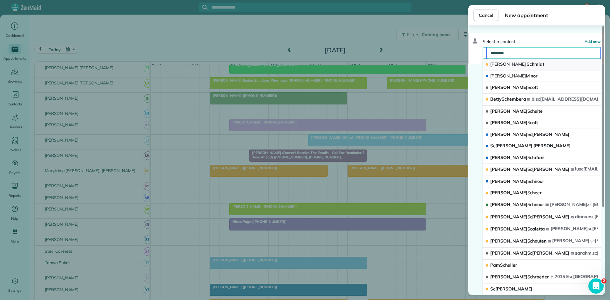
type input "********"
click at [542, 60] on button "[PERSON_NAME]k Sc hmidt" at bounding box center [541, 65] width 118 height 12
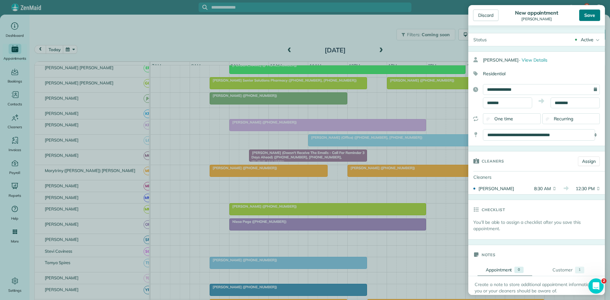
click at [588, 18] on div "Save" at bounding box center [589, 15] width 21 height 11
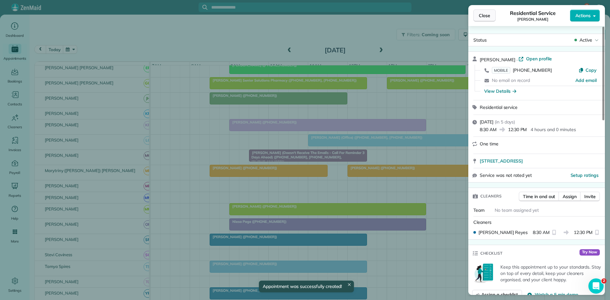
click at [481, 15] on span "Close" at bounding box center [483, 15] width 11 height 6
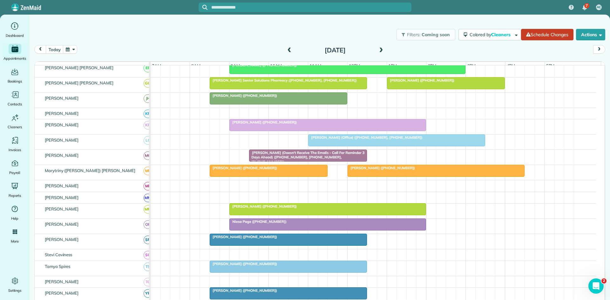
scroll to position [297, 0]
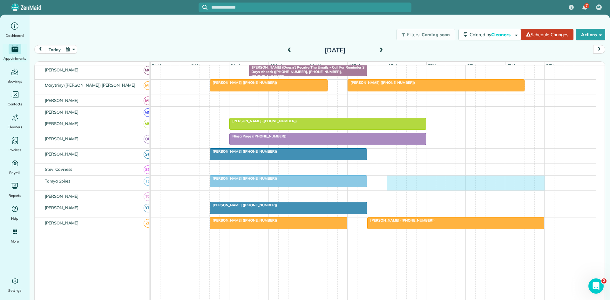
drag, startPoint x: 388, startPoint y: 186, endPoint x: 534, endPoint y: 187, distance: 145.7
click at [541, 187] on div "[PERSON_NAME] ([PHONE_NUMBER])" at bounding box center [372, 183] width 445 height 15
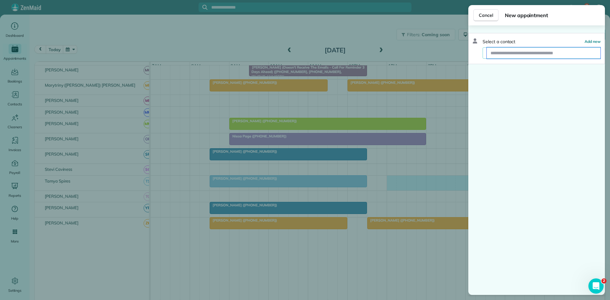
click at [529, 53] on input "text" at bounding box center [543, 52] width 114 height 11
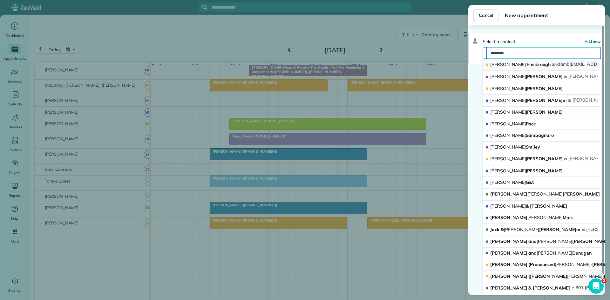
type input "********"
click at [513, 64] on span "[PERSON_NAME] Famb rough" at bounding box center [520, 65] width 60 height 6
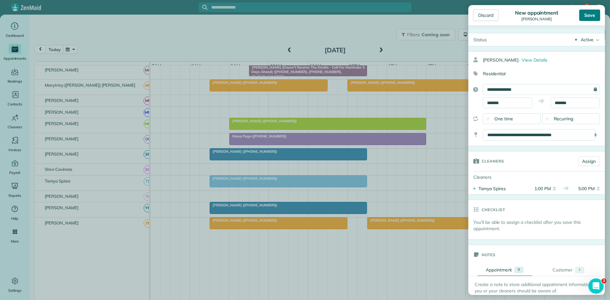
click at [585, 20] on div "Save" at bounding box center [589, 15] width 21 height 11
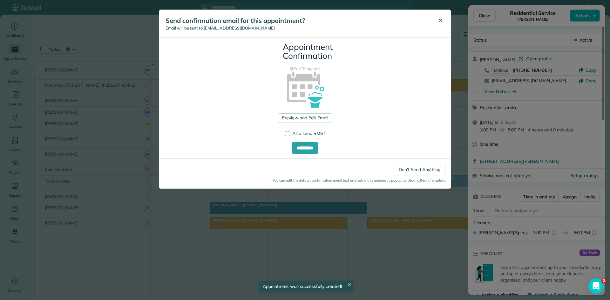
click at [440, 18] on span "✕" at bounding box center [440, 20] width 5 height 7
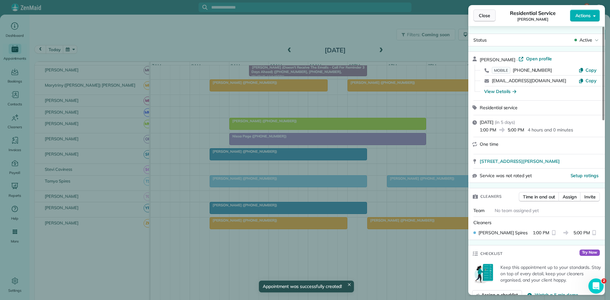
click at [483, 18] on span "Close" at bounding box center [483, 15] width 11 height 6
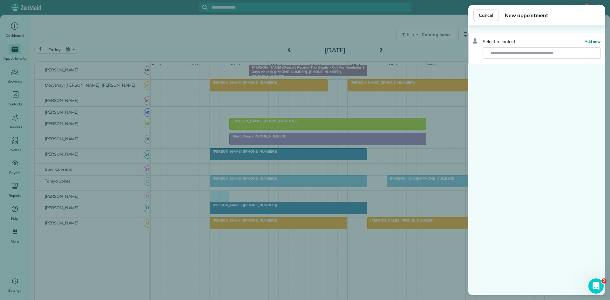
drag, startPoint x: 221, startPoint y: 201, endPoint x: 217, endPoint y: 236, distance: 35.2
click at [217, 236] on div "Cancel New appointment Select a contact Add new" at bounding box center [305, 150] width 610 height 300
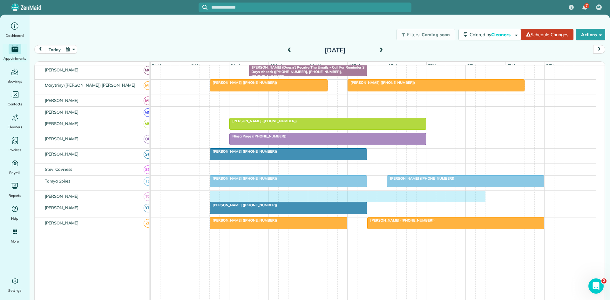
drag, startPoint x: 211, startPoint y: 199, endPoint x: 476, endPoint y: 199, distance: 264.4
click at [476, 199] on div at bounding box center [372, 196] width 445 height 11
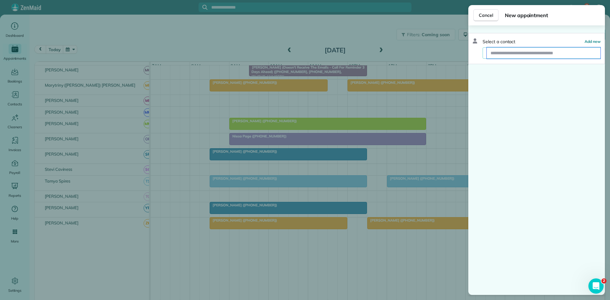
click at [543, 56] on input "text" at bounding box center [543, 52] width 114 height 11
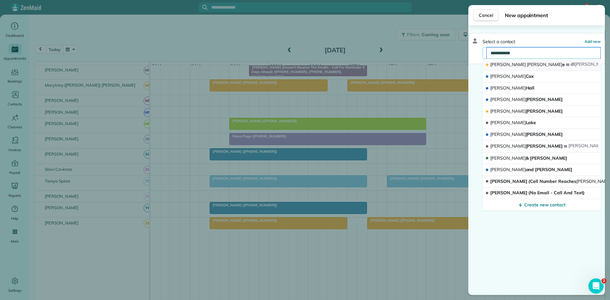
type input "**********"
click at [541, 65] on button "[PERSON_NAME] e [PERSON_NAME] e@[DOMAIN_NAME]" at bounding box center [541, 65] width 118 height 12
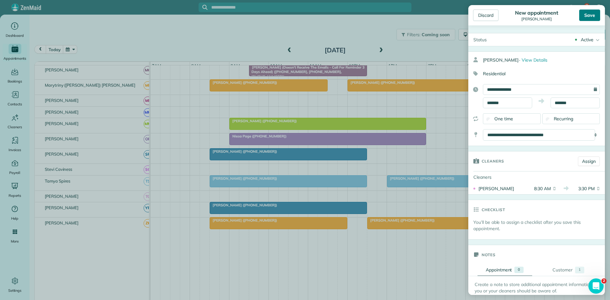
click at [587, 15] on div "Save" at bounding box center [589, 15] width 21 height 11
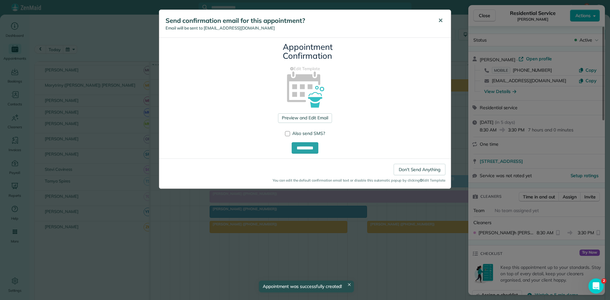
click at [436, 22] on button "✕" at bounding box center [440, 20] width 14 height 15
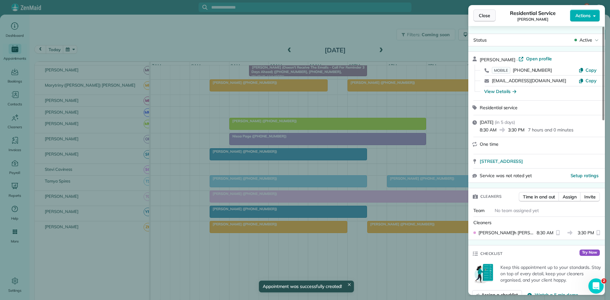
click at [490, 15] on button "Close" at bounding box center [484, 16] width 22 height 12
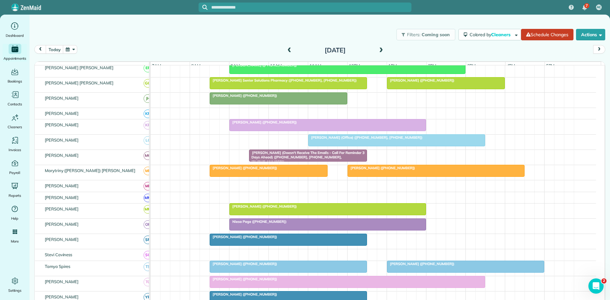
scroll to position [301, 0]
